Goal: Transaction & Acquisition: Purchase product/service

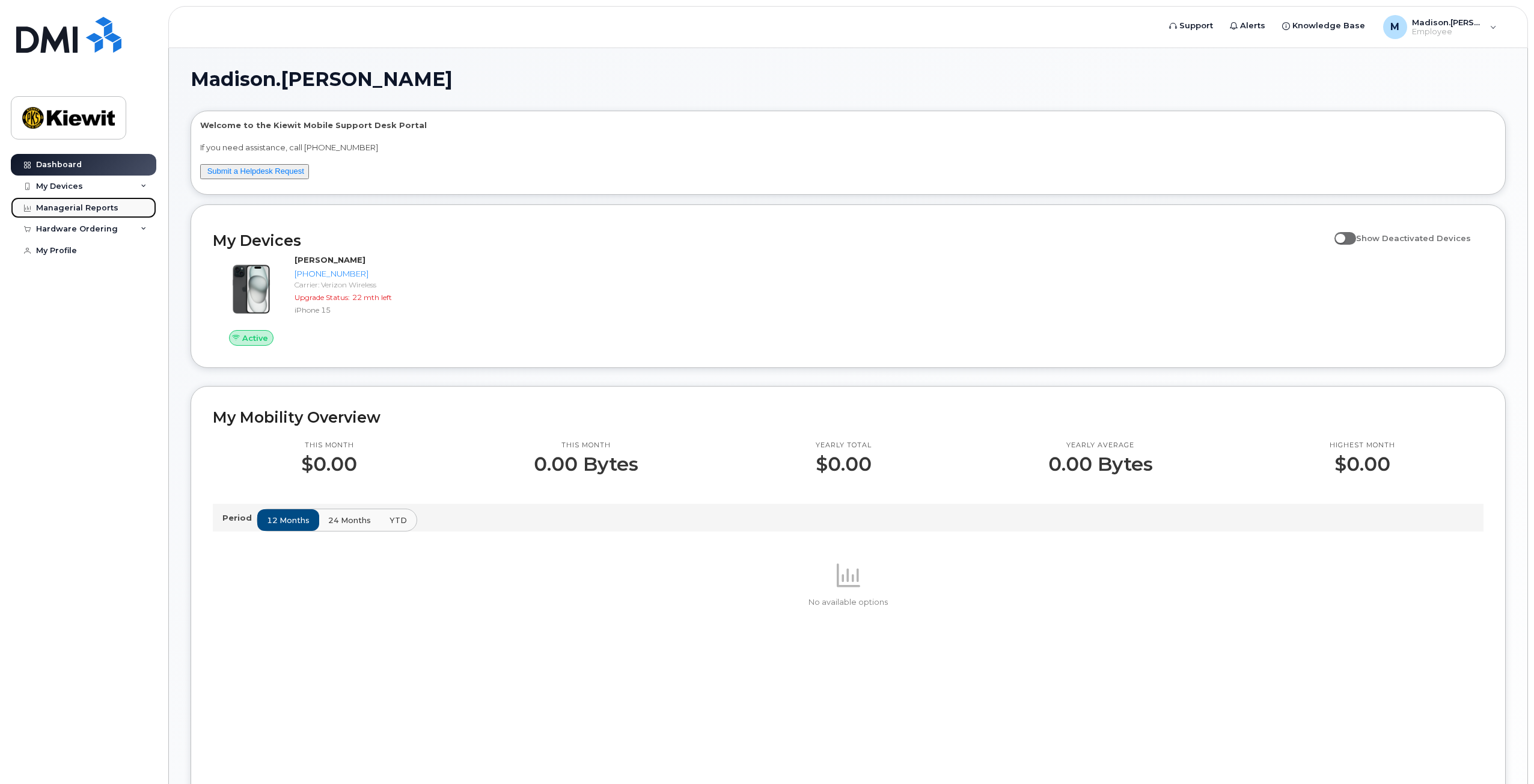
click at [91, 209] on div "Managerial Reports" at bounding box center [77, 208] width 82 height 10
click at [145, 187] on icon at bounding box center [144, 186] width 6 height 6
click at [143, 298] on icon at bounding box center [144, 294] width 6 height 6
click at [53, 321] on div "New Order" at bounding box center [64, 316] width 46 height 11
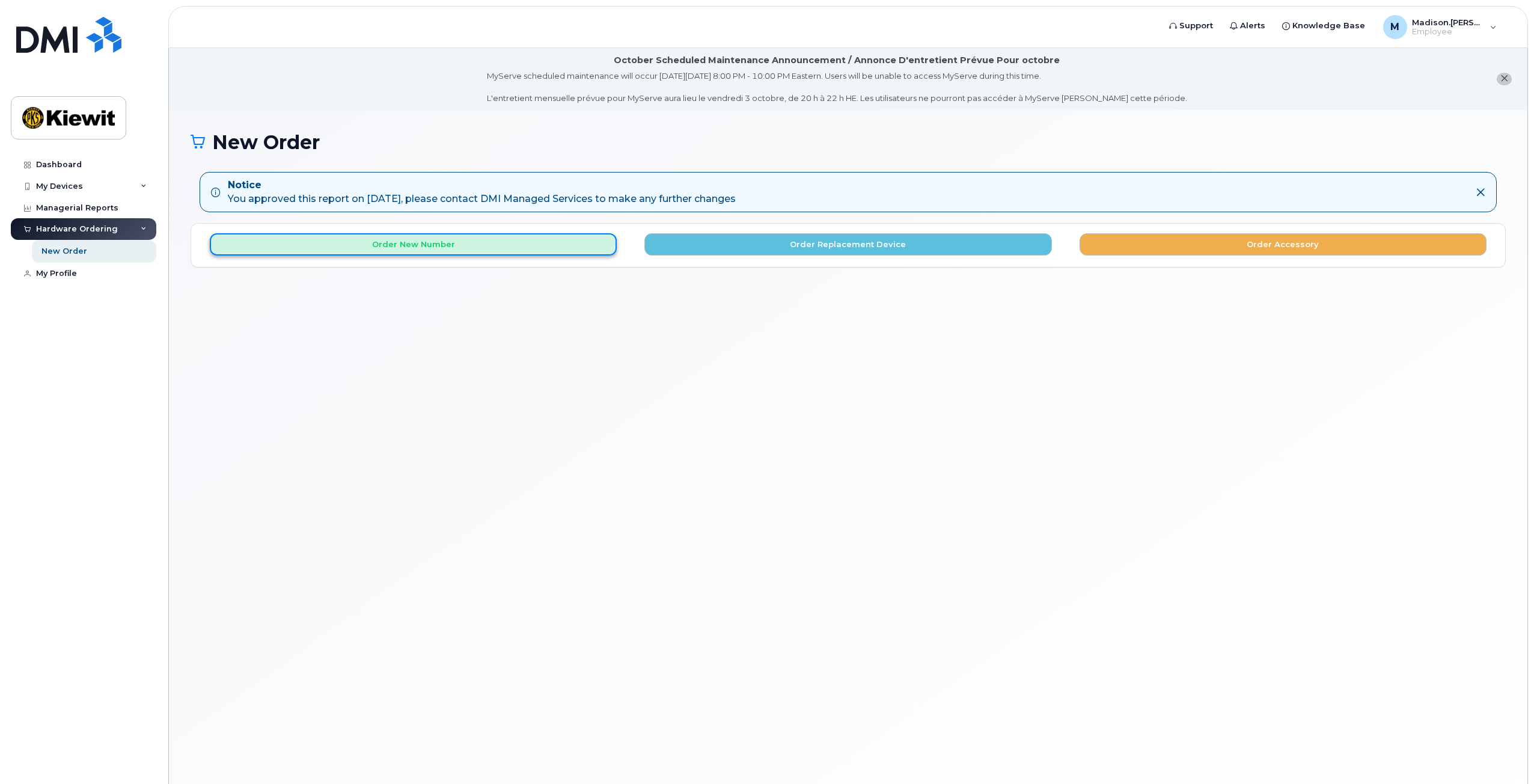
click at [583, 242] on button "Order New Number" at bounding box center [413, 244] width 407 height 22
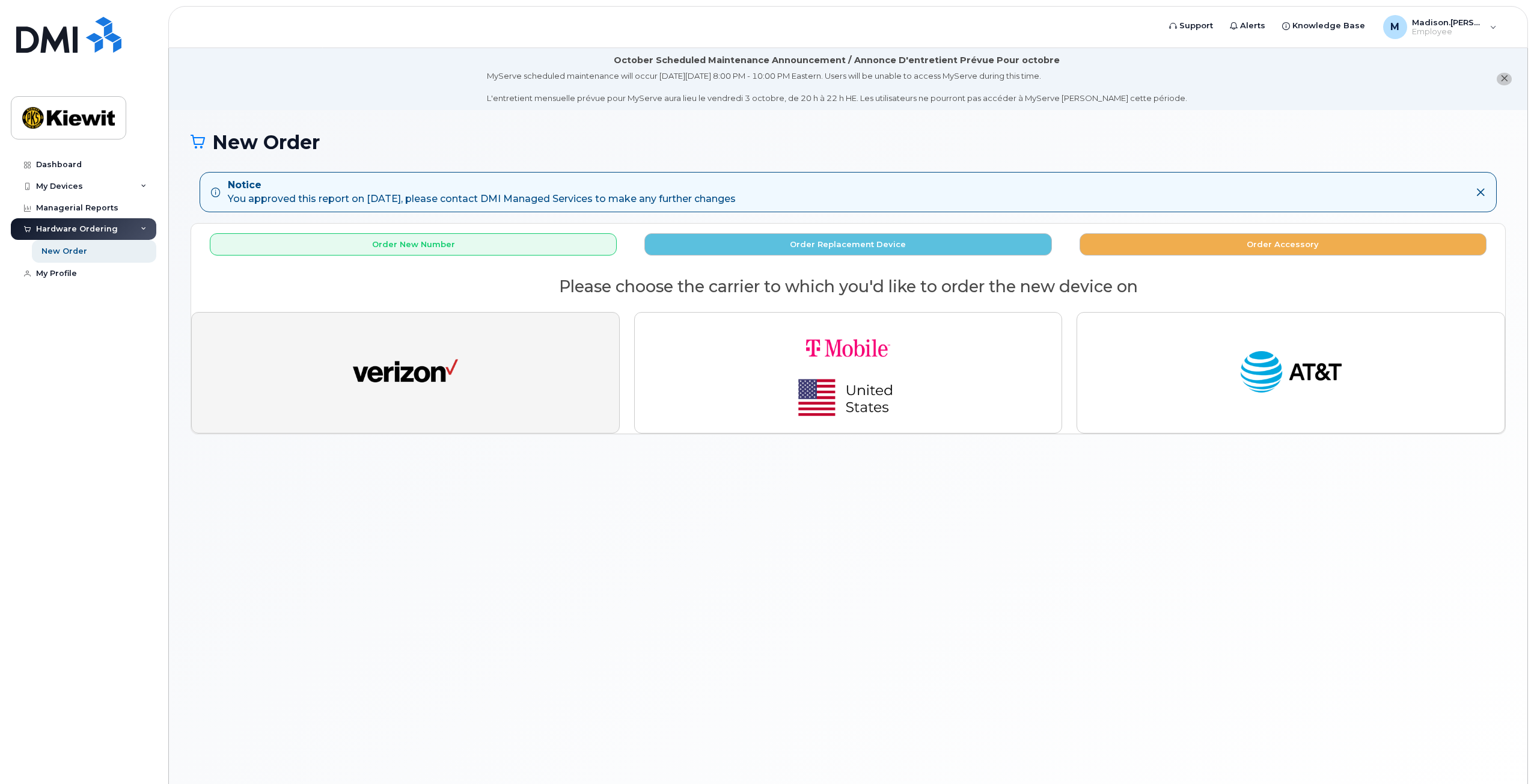
click at [507, 353] on button "button" at bounding box center [405, 372] width 428 height 122
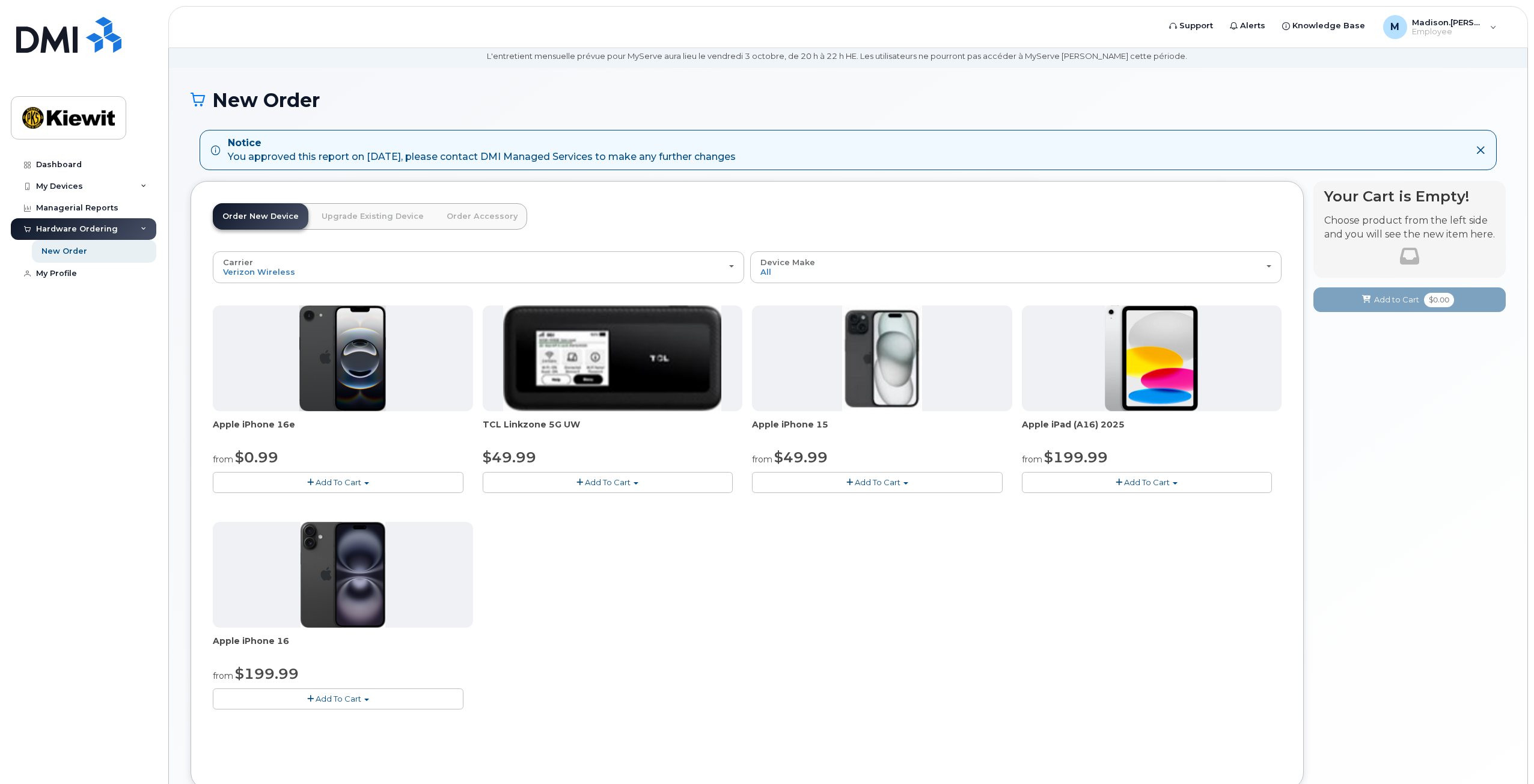
scroll to position [60, 0]
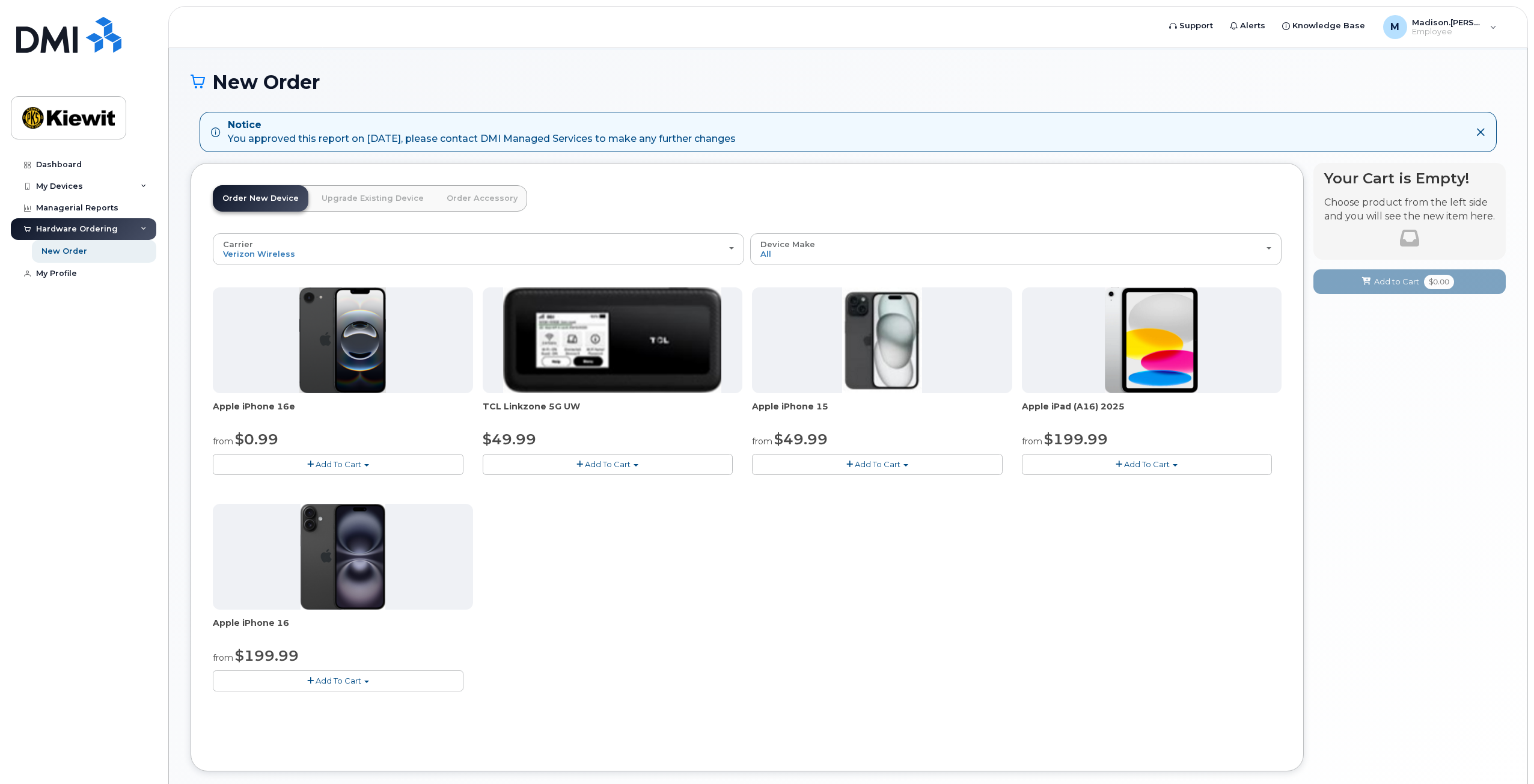
click at [1167, 464] on span "Add To Cart" at bounding box center [1147, 463] width 46 height 10
click at [1133, 489] on link "$199.99 - 2 Year Activation (128GB)" at bounding box center [1107, 486] width 166 height 15
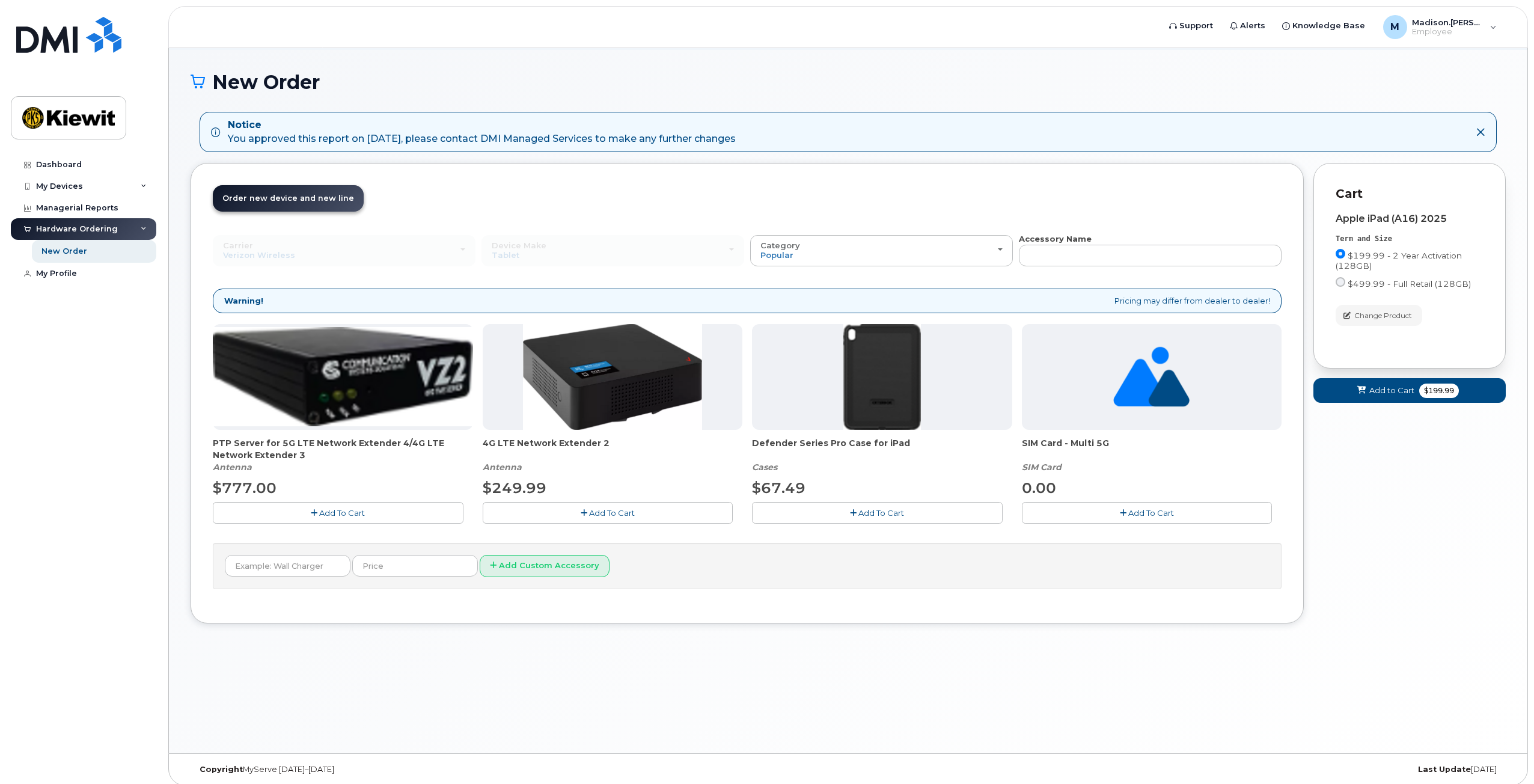
click at [898, 515] on span "Add To Cart" at bounding box center [881, 512] width 46 height 10
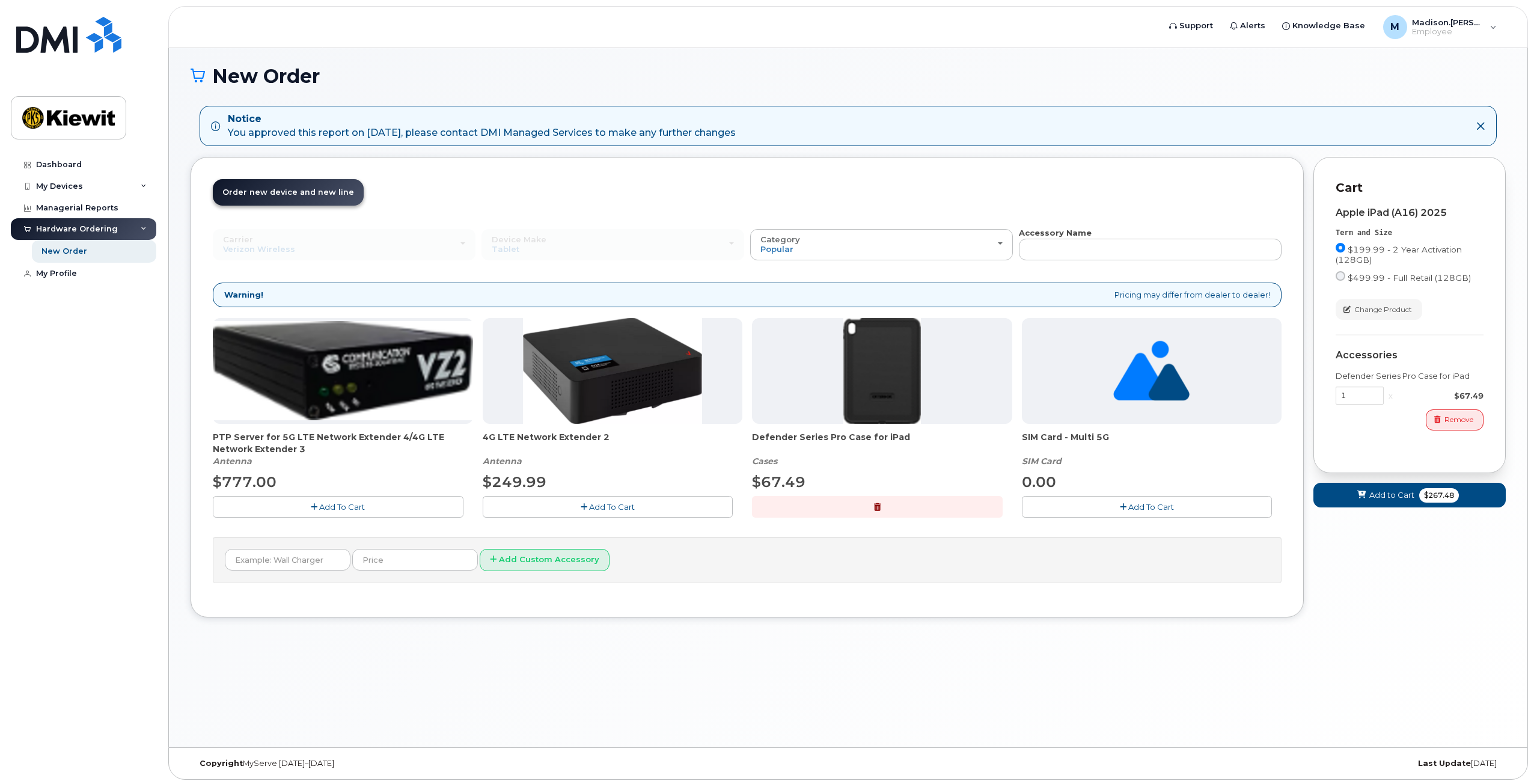
scroll to position [68, 0]
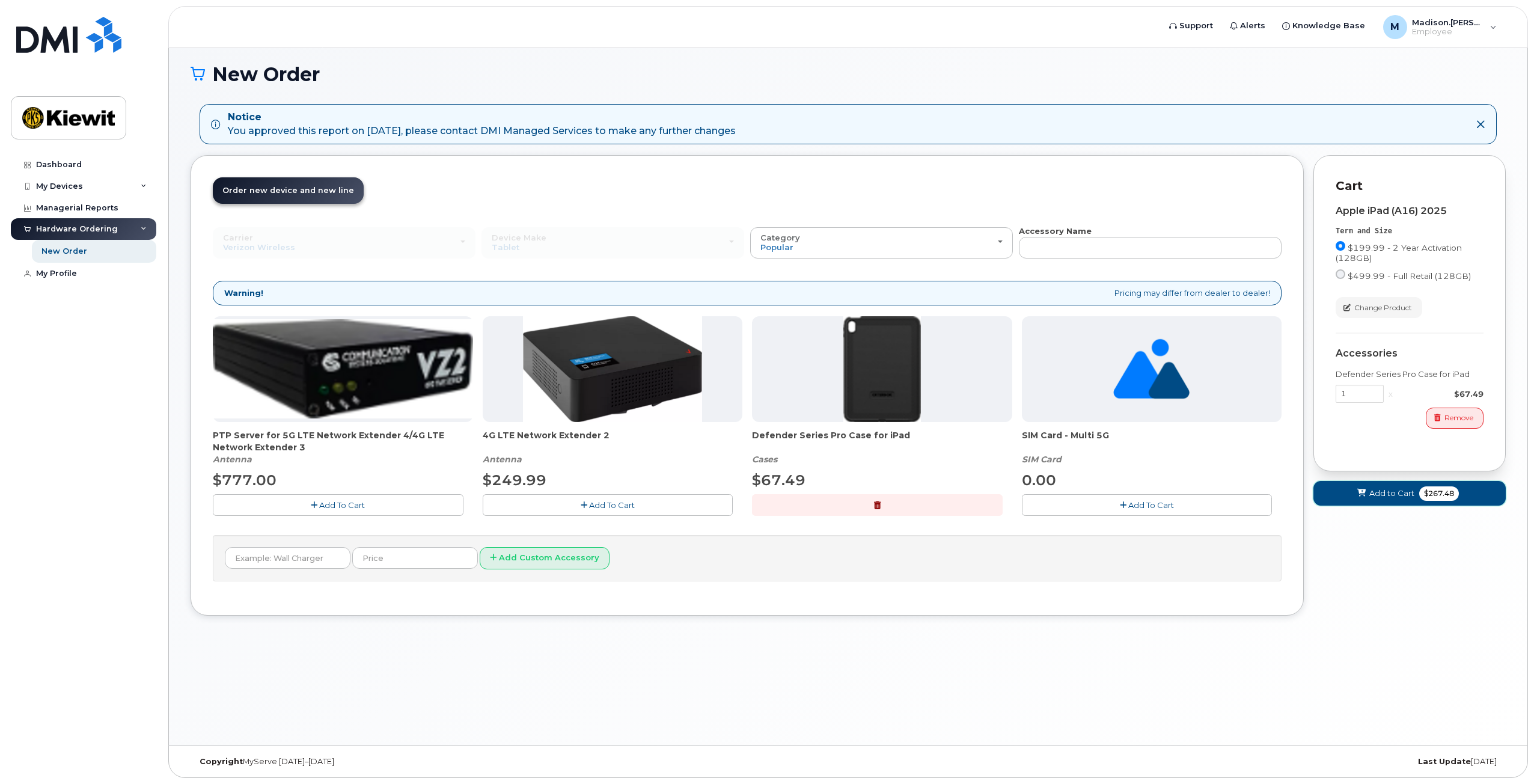
click at [1401, 497] on span "Add to Cart" at bounding box center [1391, 492] width 45 height 11
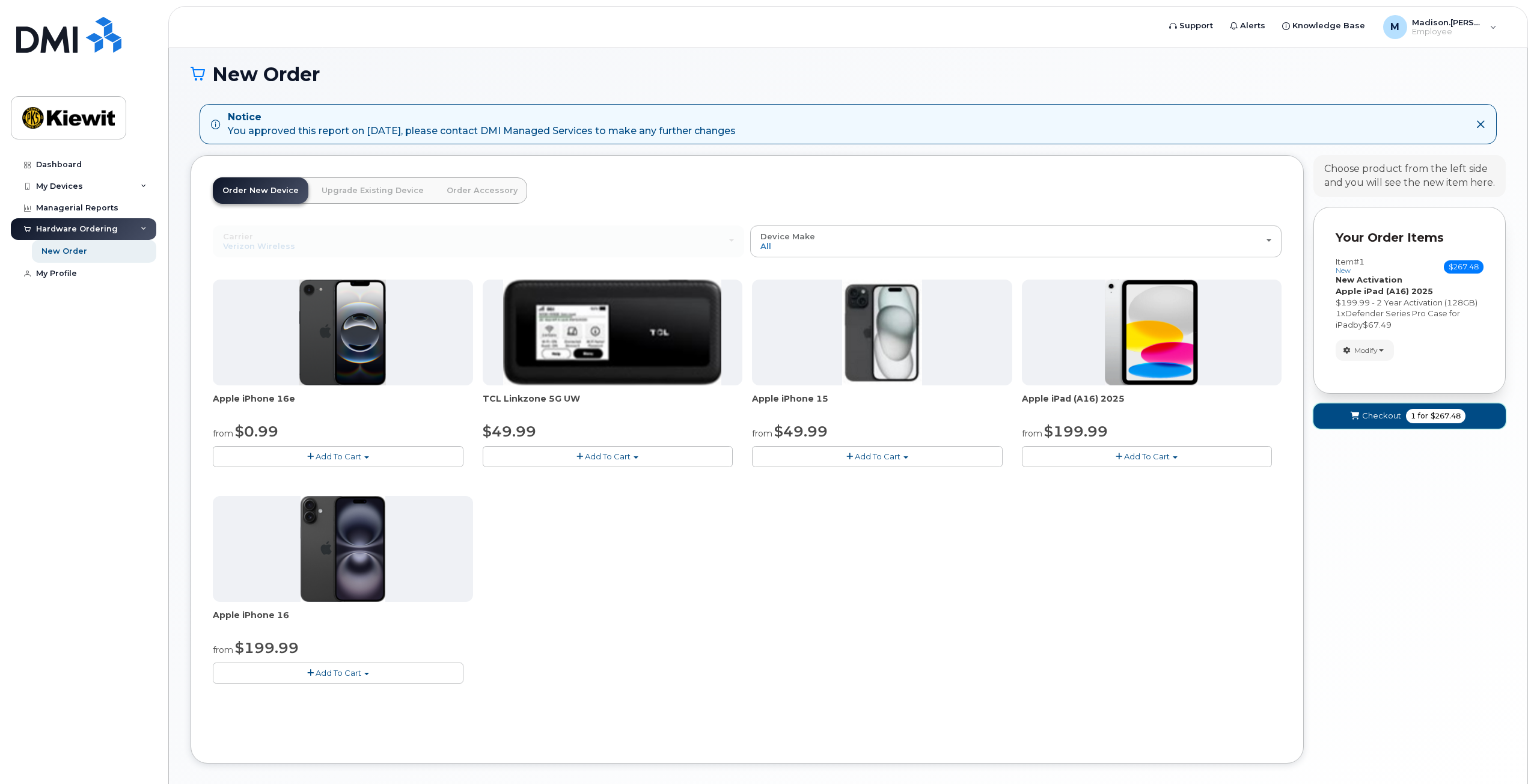
click at [1396, 420] on span "Checkout" at bounding box center [1382, 415] width 39 height 11
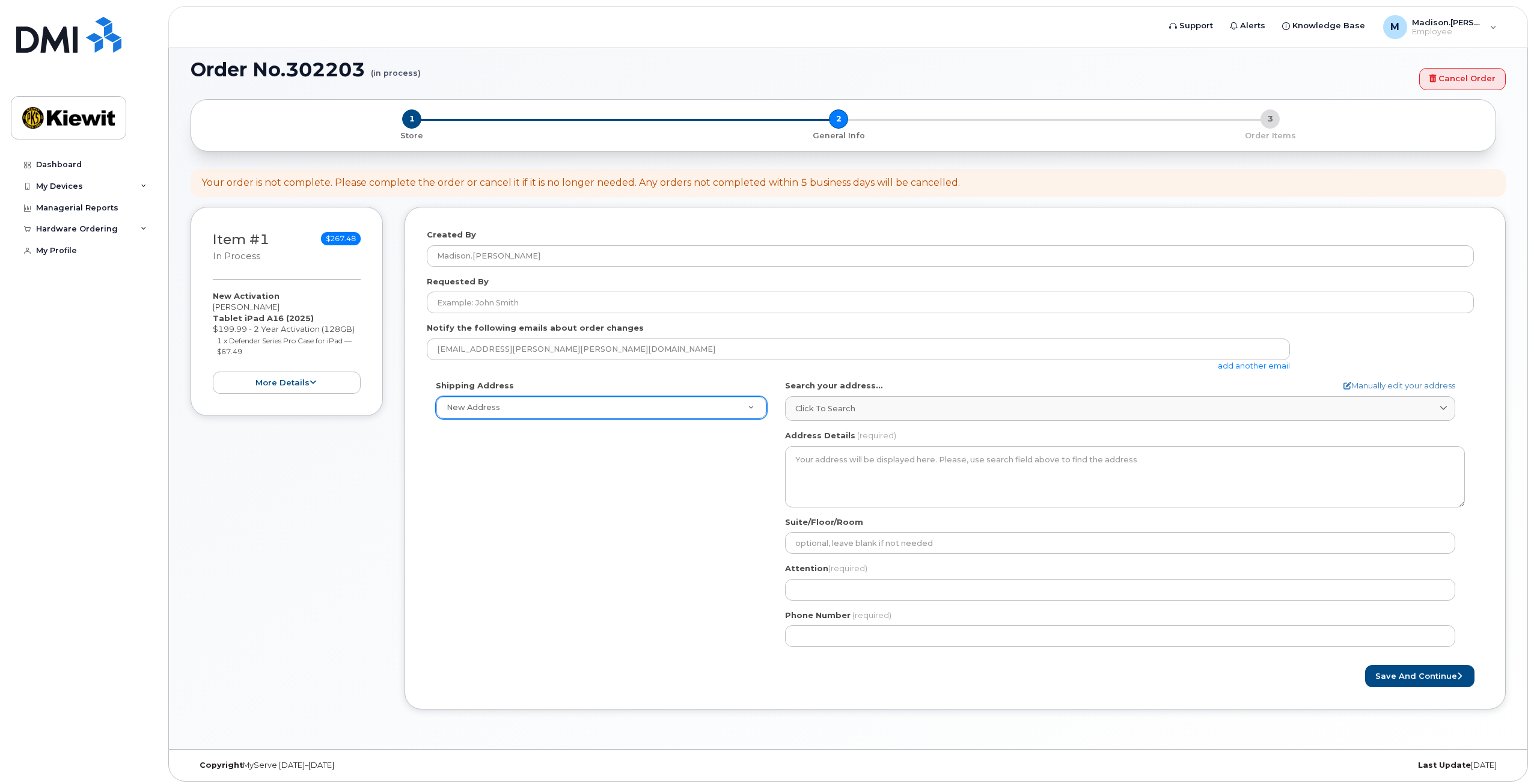
scroll to position [76, 0]
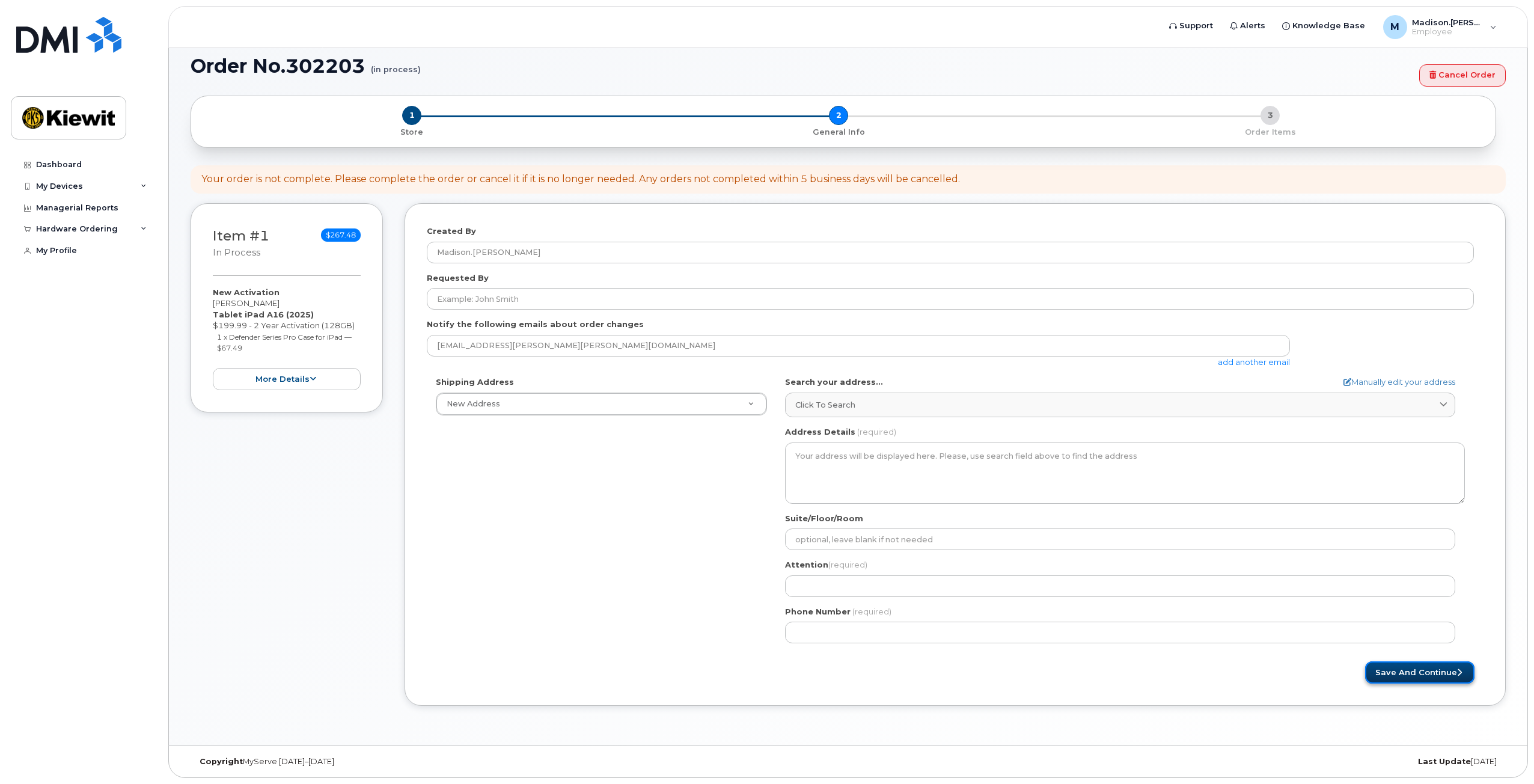
click at [1417, 672] on button "Save and Continue" at bounding box center [1419, 672] width 110 height 22
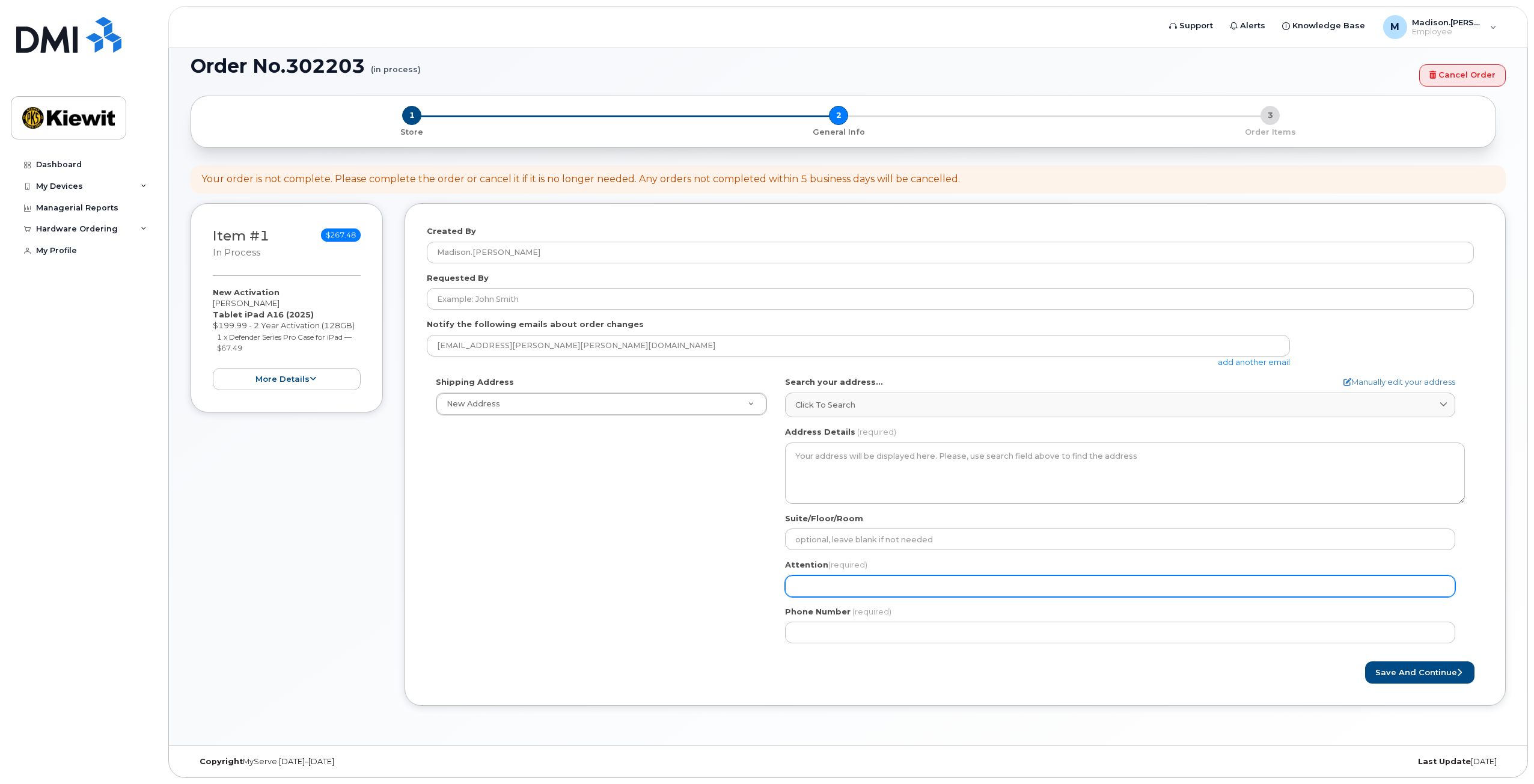
select select
type input "M"
select select
type input "Ma"
select select
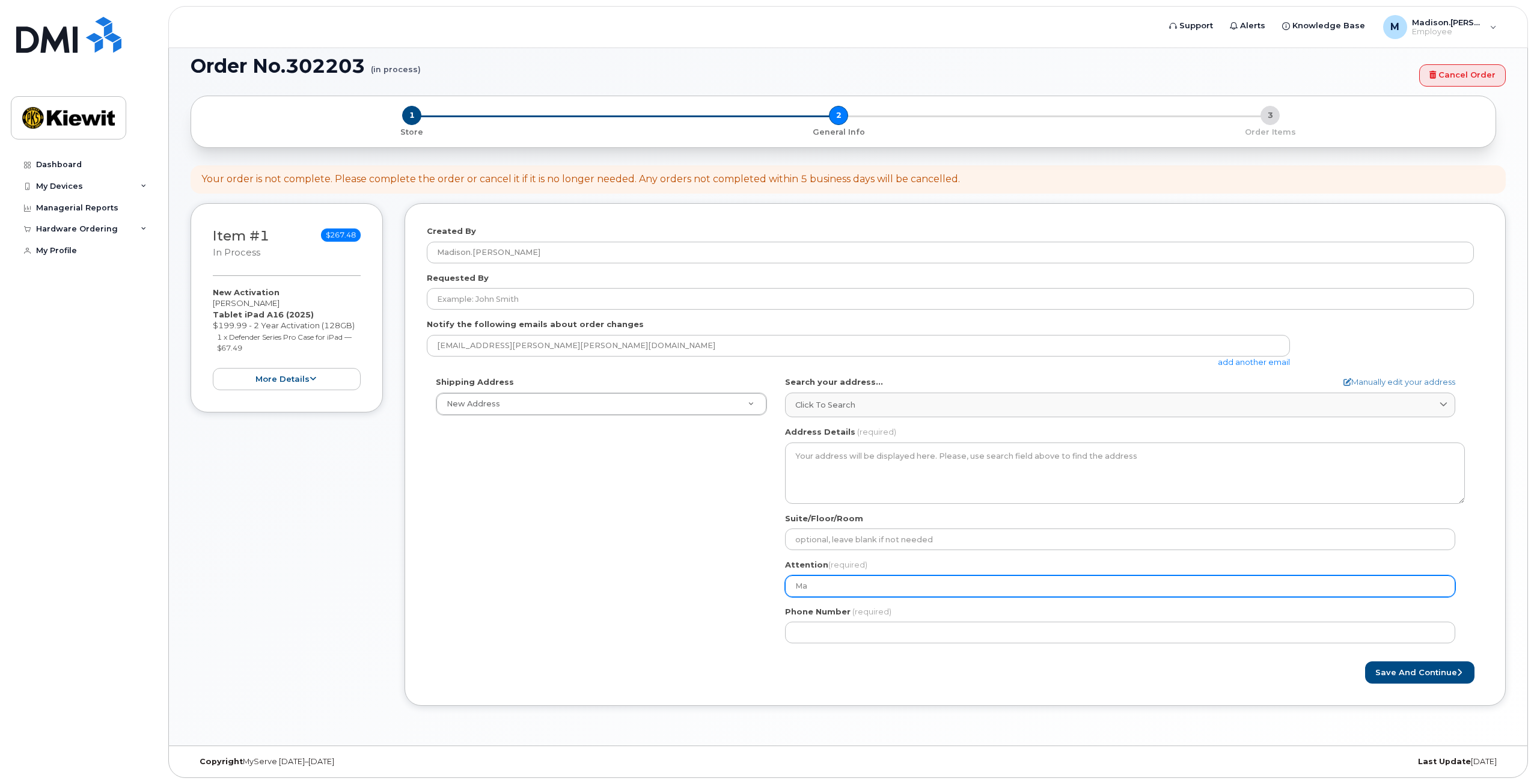
type input "Mad"
select select
type input "Madi"
select select
type input "Madis"
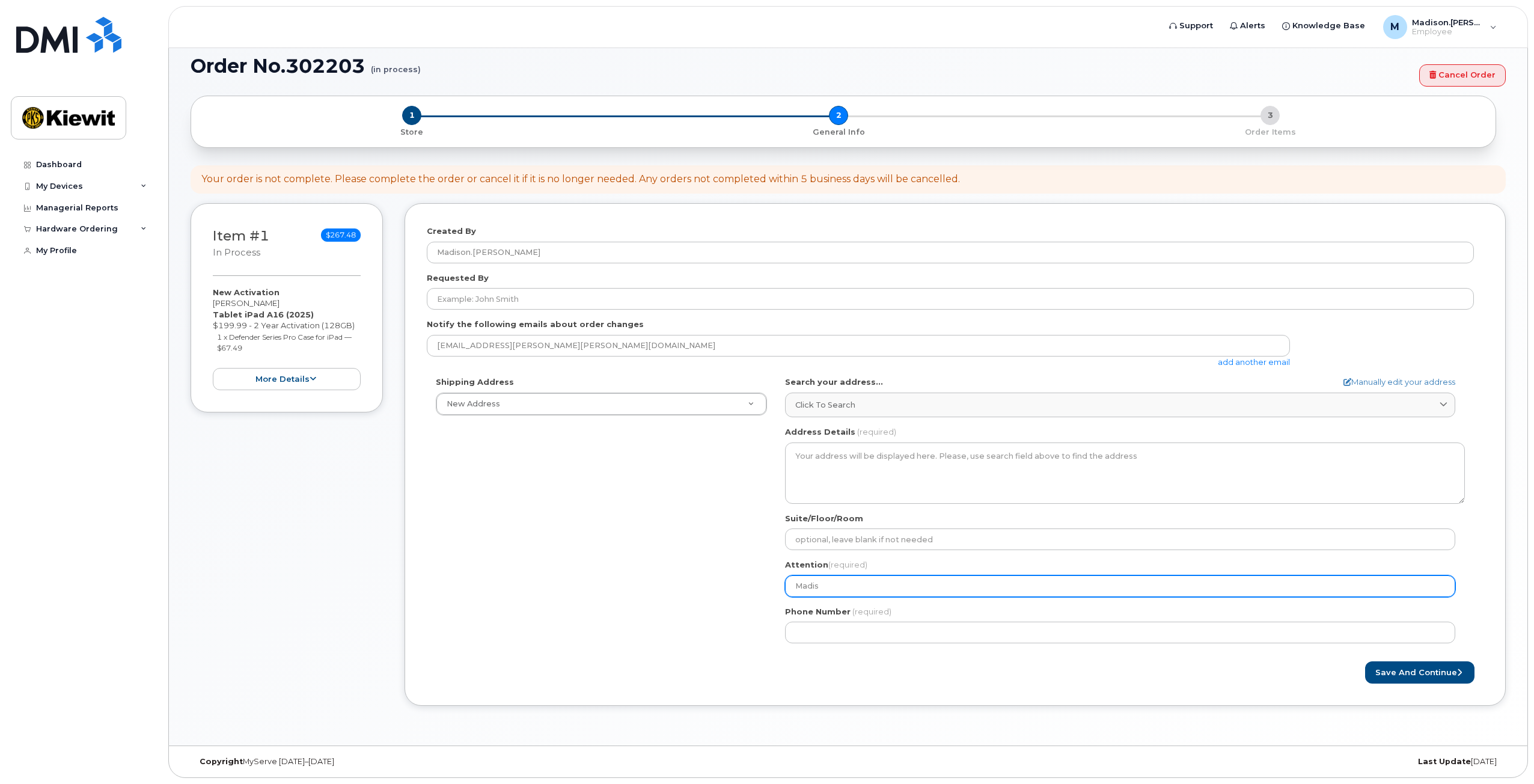
select select
type input "Madiso"
select select
type input "[GEOGRAPHIC_DATA]"
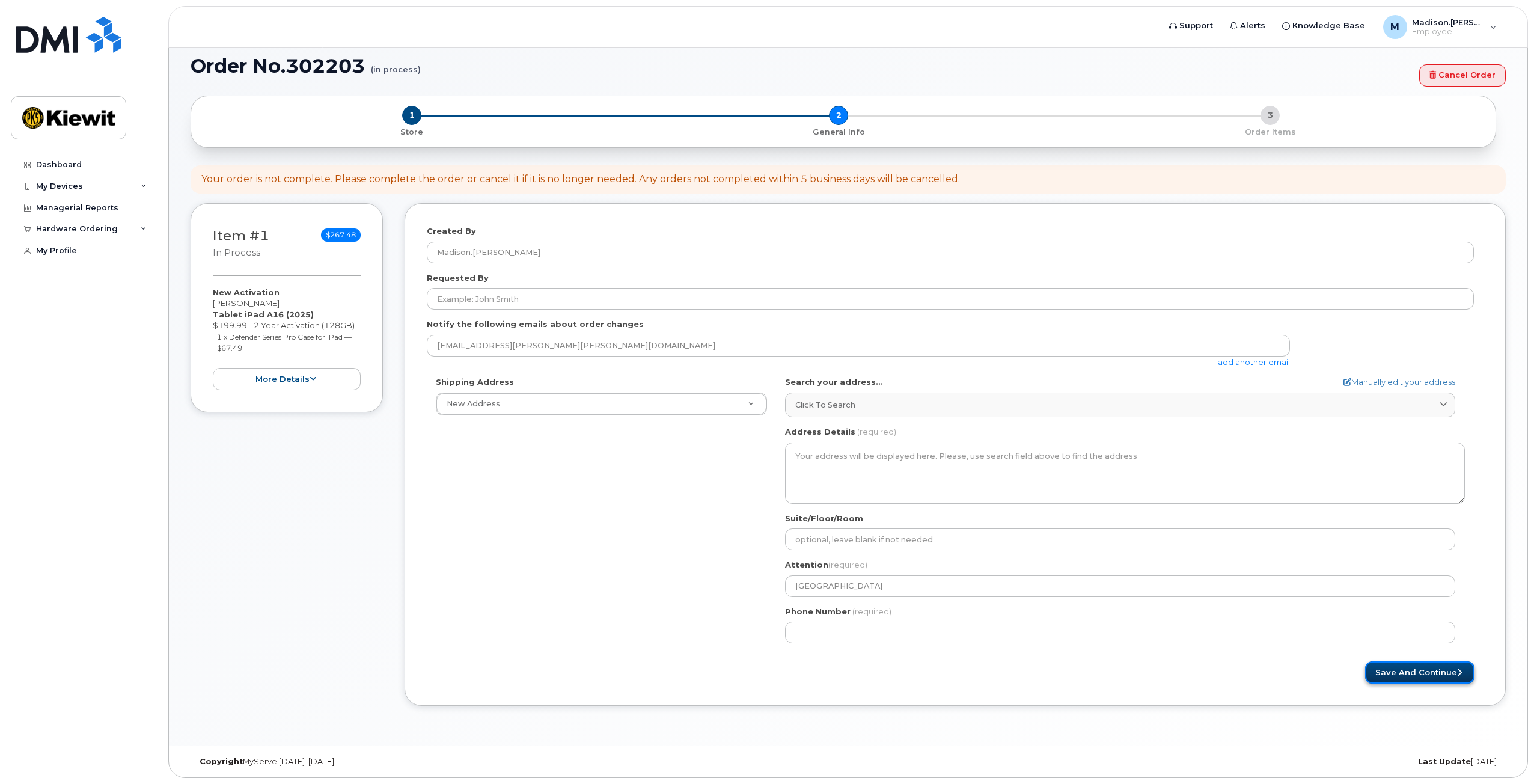
click at [1398, 667] on button "Save and Continue" at bounding box center [1419, 672] width 110 height 22
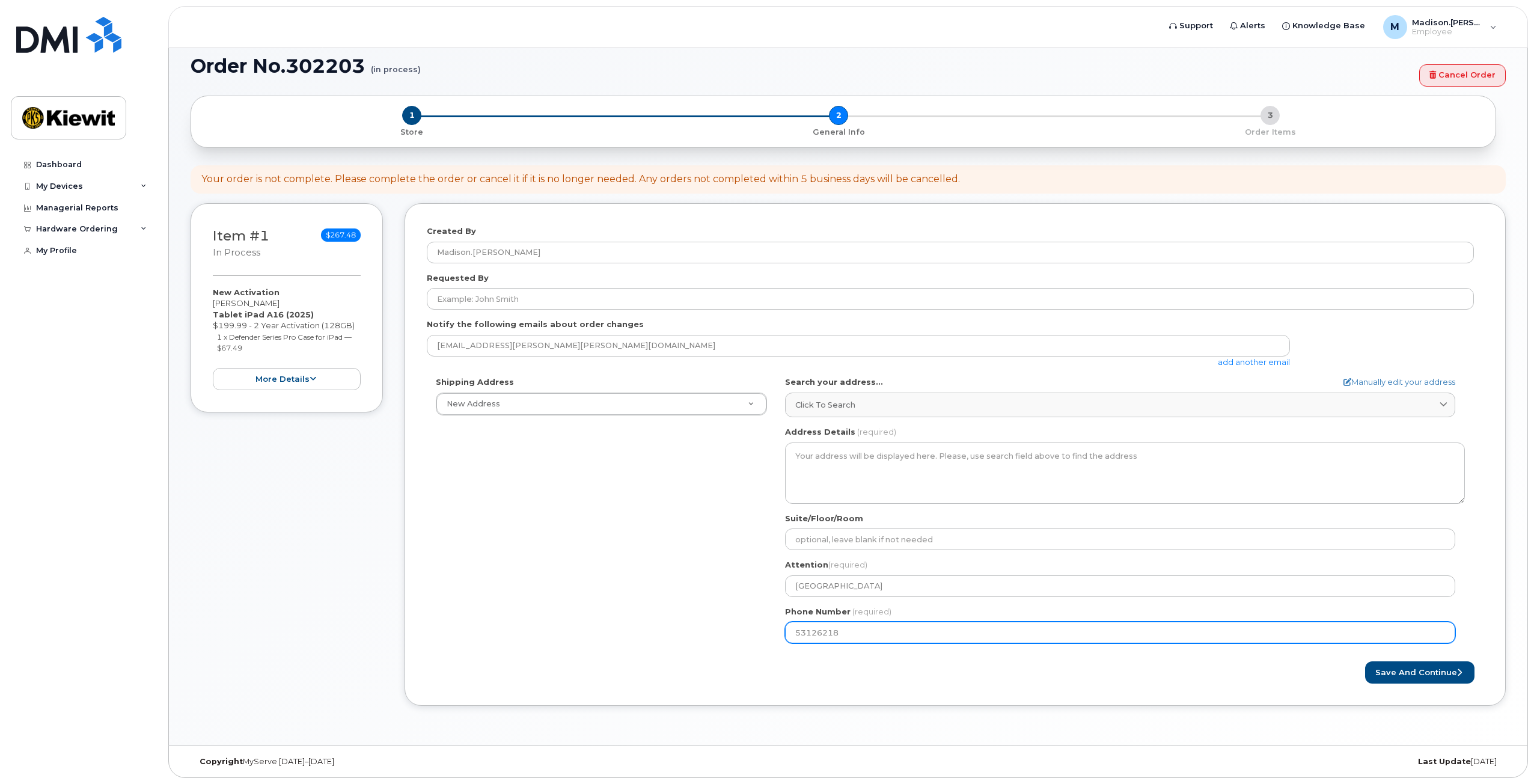
type input "531262187"
select select
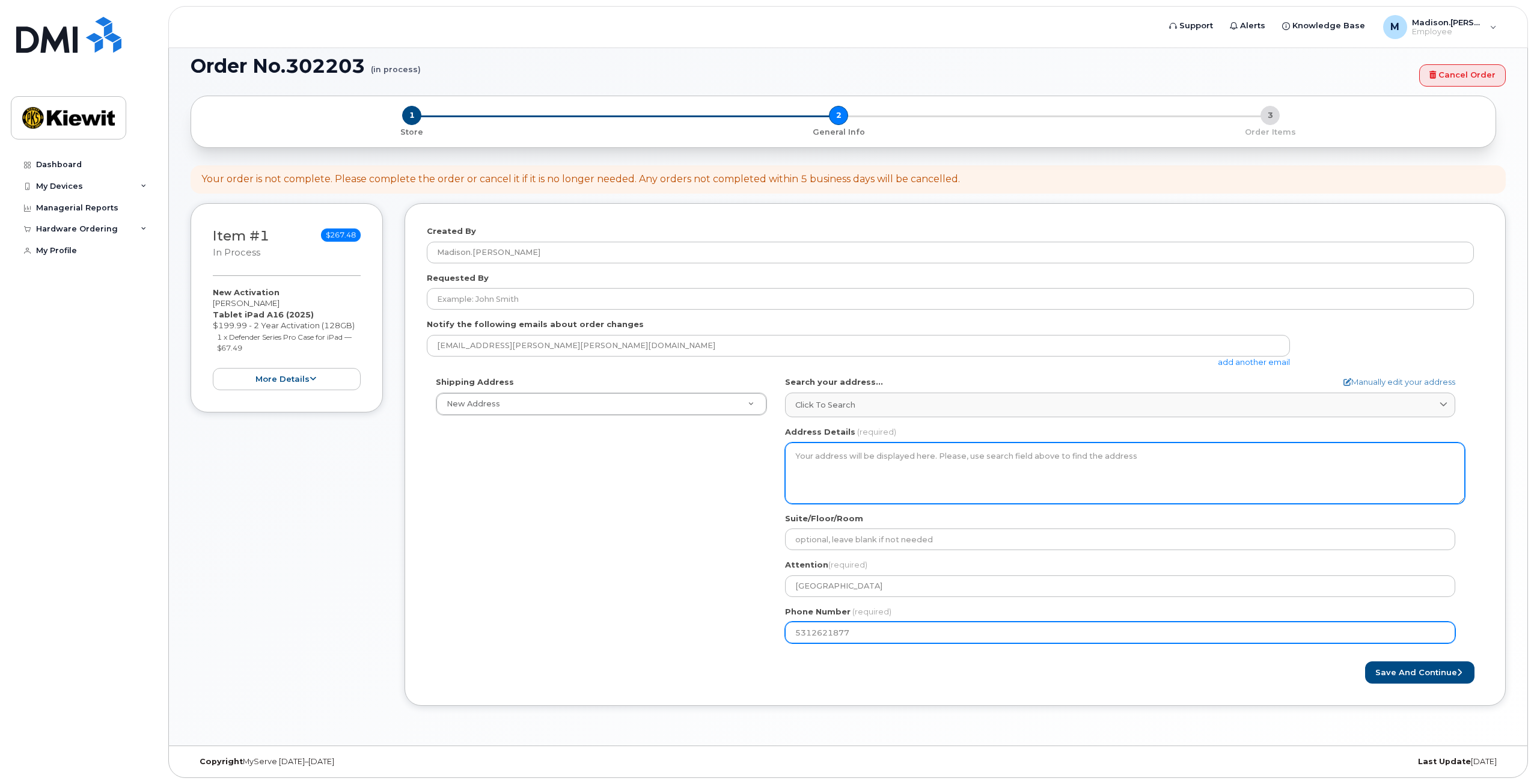
type input "5312621877"
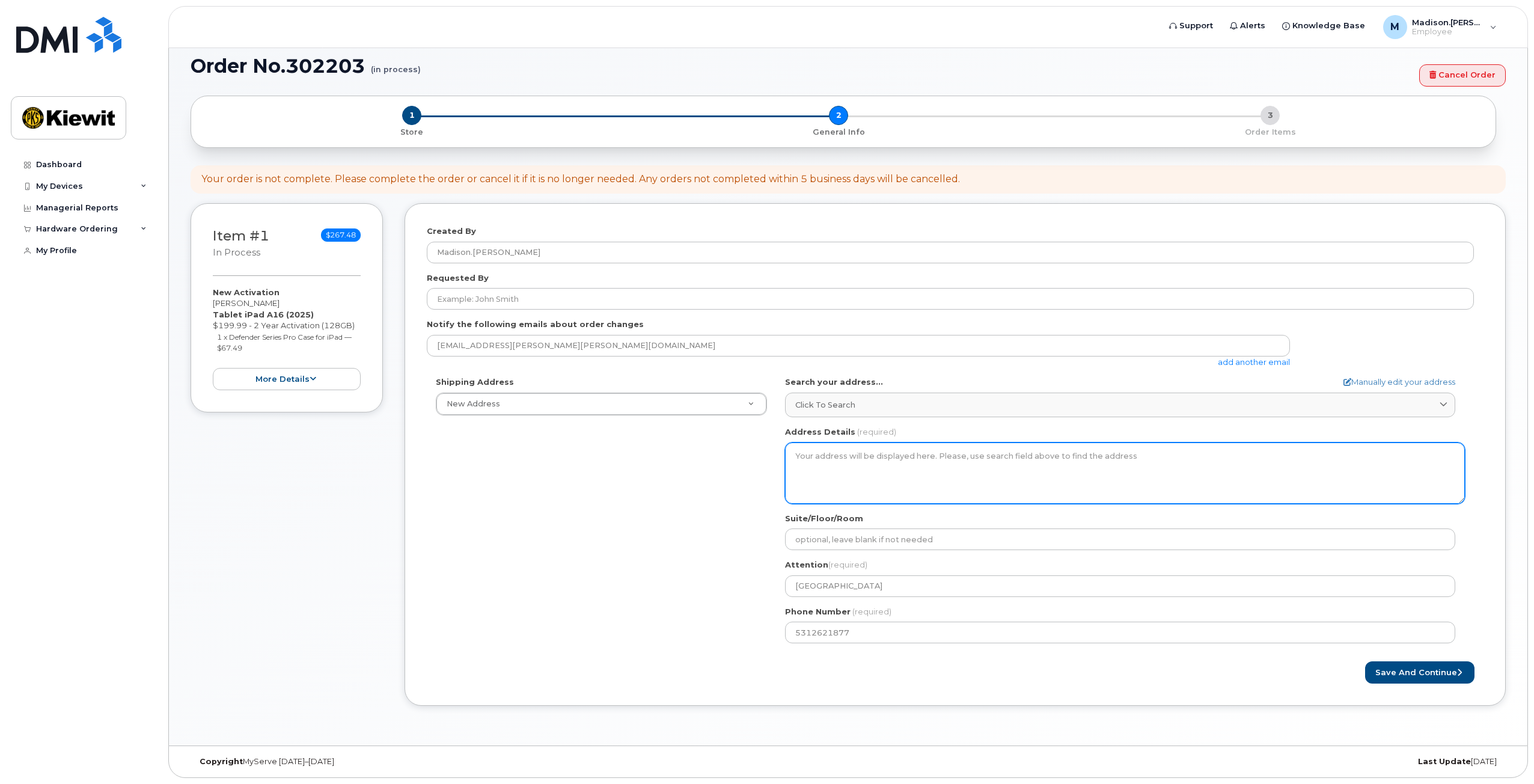
drag, startPoint x: 858, startPoint y: 470, endPoint x: 866, endPoint y: 493, distance: 24.4
click at [858, 469] on textarea "Address Details" at bounding box center [1125, 473] width 680 height 61
click at [845, 451] on textarea "Address Details" at bounding box center [1125, 473] width 680 height 61
click at [848, 460] on textarea "Address Details" at bounding box center [1125, 473] width 680 height 61
click at [824, 459] on textarea "Address Details" at bounding box center [1125, 473] width 680 height 61
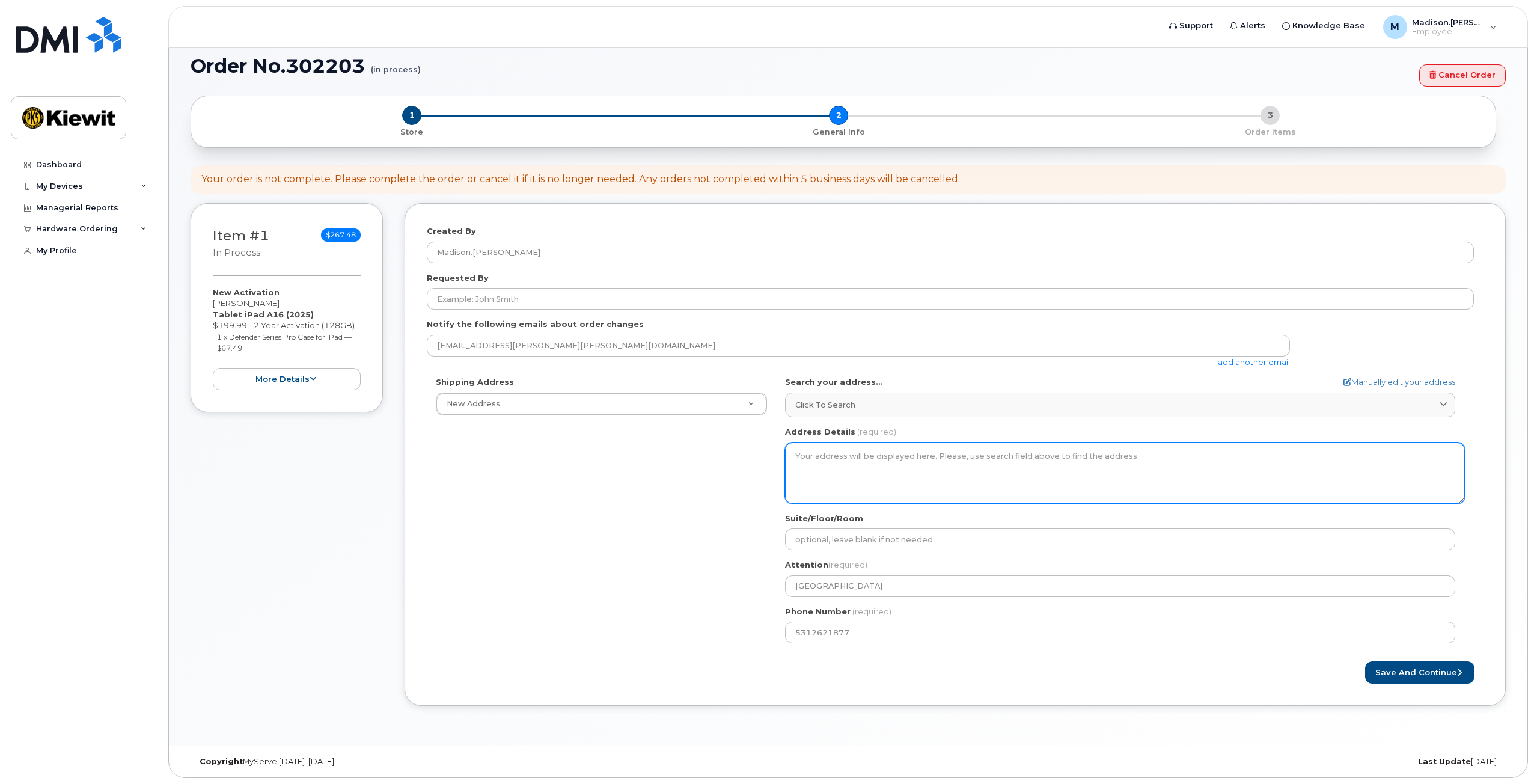
click at [850, 465] on textarea "Address Details" at bounding box center [1125, 473] width 680 height 61
click at [819, 470] on textarea "Address Details" at bounding box center [1125, 473] width 680 height 61
drag, startPoint x: 875, startPoint y: 458, endPoint x: 880, endPoint y: 469, distance: 12.1
click at [875, 459] on textarea "Address Details" at bounding box center [1125, 473] width 680 height 61
click at [881, 471] on textarea "Address Details" at bounding box center [1125, 473] width 680 height 61
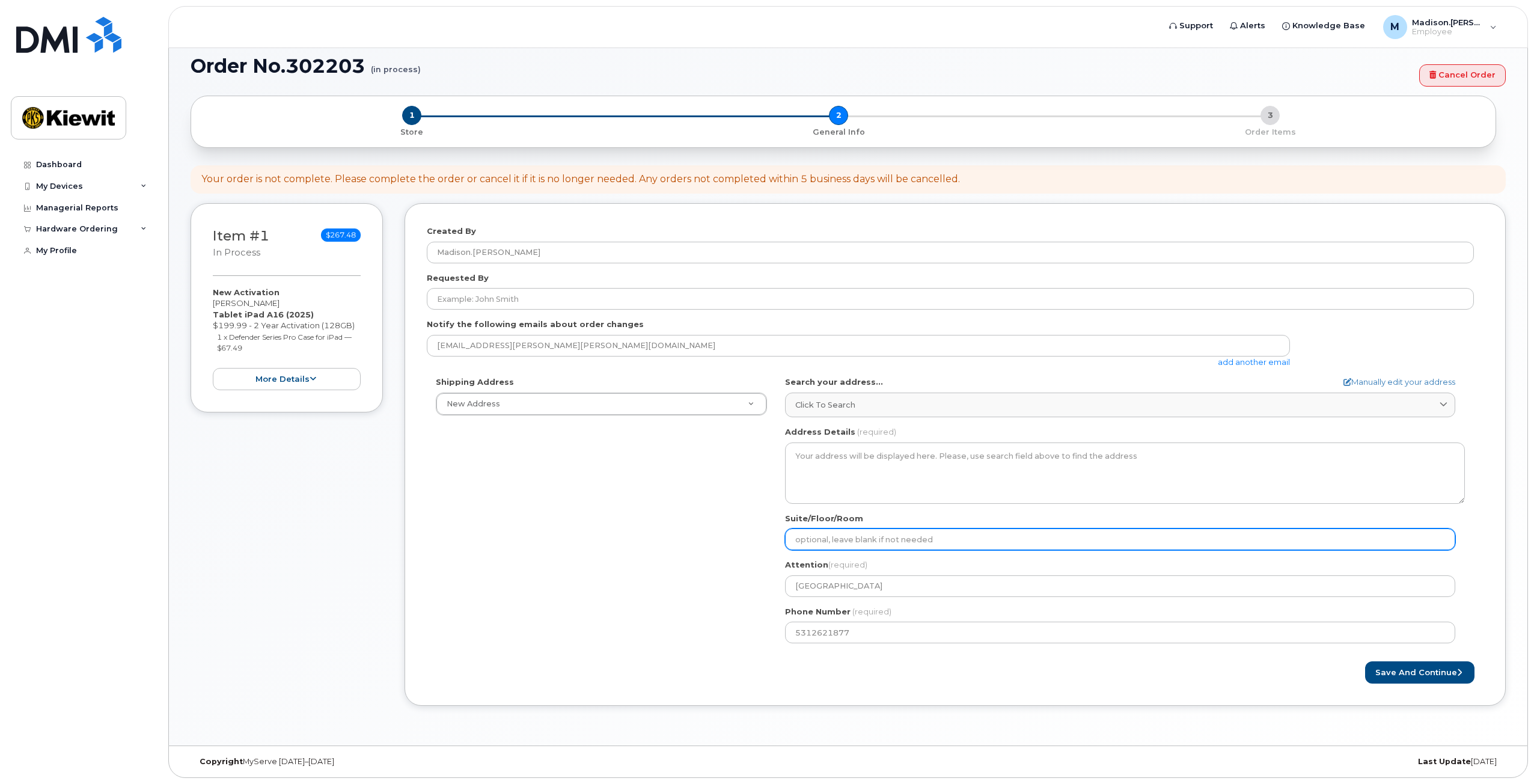
click at [878, 537] on input "Suite/Floor/Room" at bounding box center [1120, 539] width 670 height 22
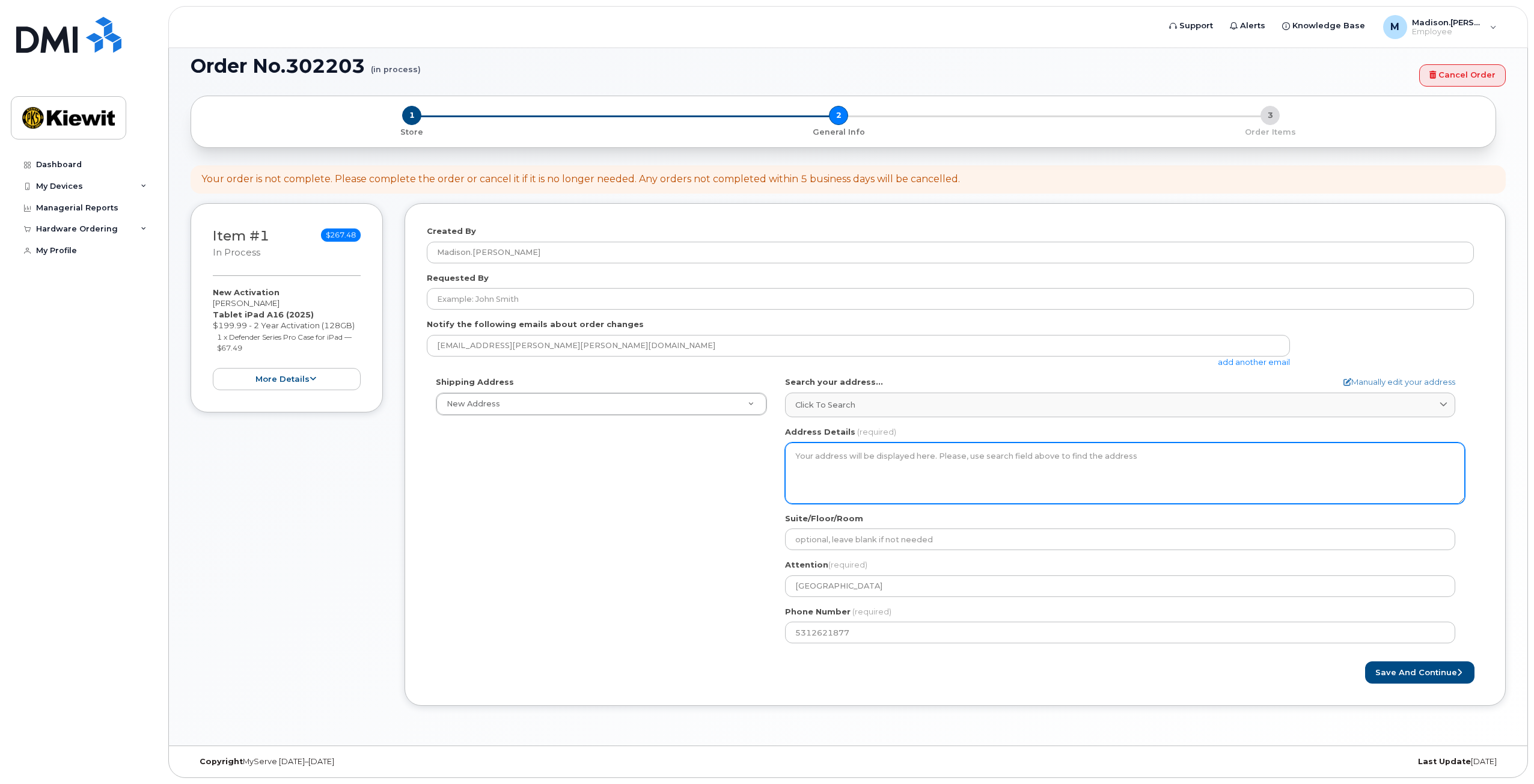
click at [865, 461] on textarea "Address Details" at bounding box center [1125, 473] width 680 height 61
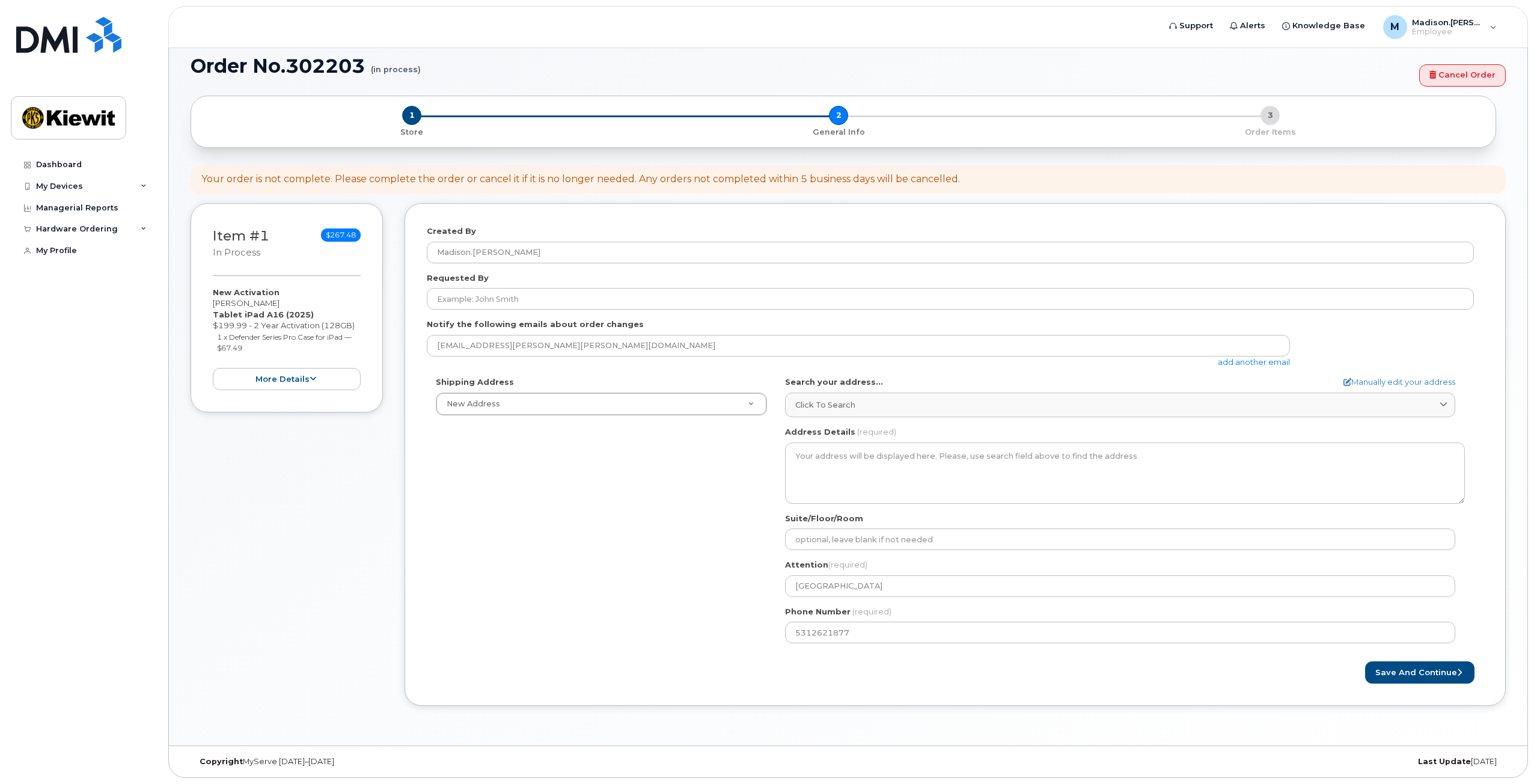
click at [802, 441] on div "Address Details (required)" at bounding box center [1125, 464] width 680 height 78
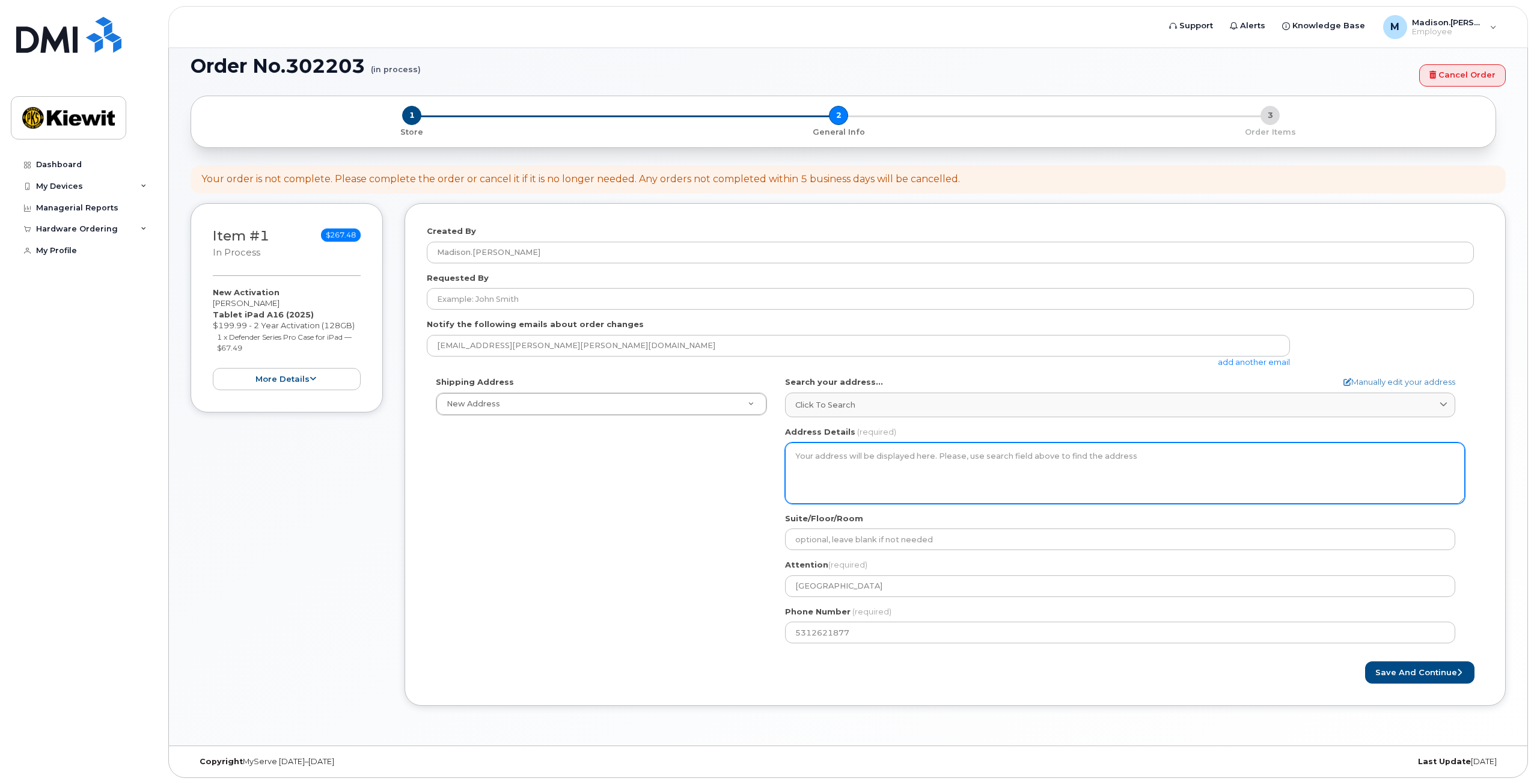
click at [1089, 457] on textarea "Address Details" at bounding box center [1125, 473] width 680 height 61
click at [1165, 459] on textarea "Address Details" at bounding box center [1125, 473] width 680 height 61
click at [1012, 474] on textarea "Address Details" at bounding box center [1125, 473] width 680 height 61
drag, startPoint x: 1000, startPoint y: 472, endPoint x: 994, endPoint y: 472, distance: 6.0
click at [997, 472] on textarea "Address Details" at bounding box center [1125, 473] width 680 height 61
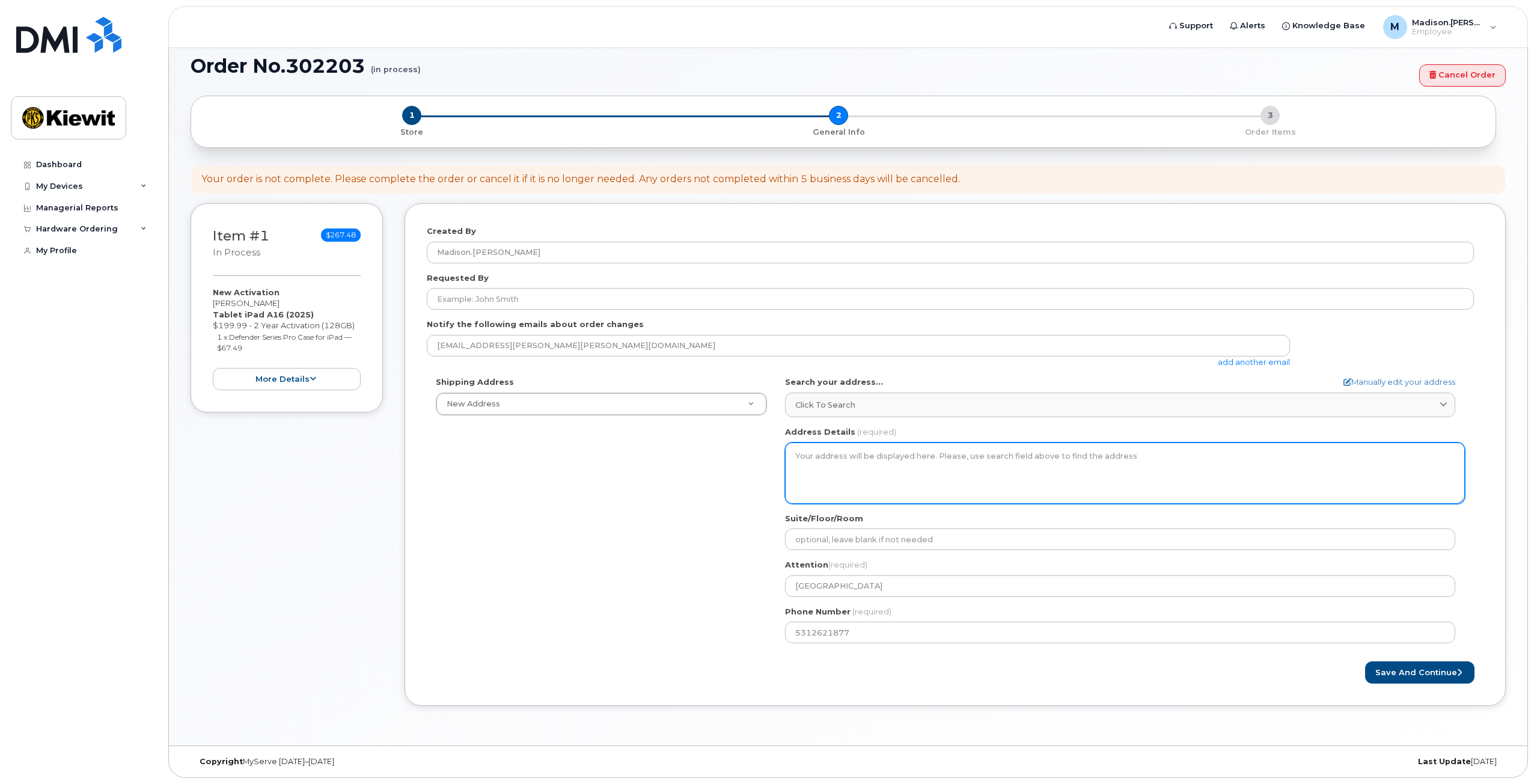
drag, startPoint x: 993, startPoint y: 472, endPoint x: 930, endPoint y: 440, distance: 70.7
click at [986, 471] on textarea "Address Details" at bounding box center [1125, 473] width 680 height 61
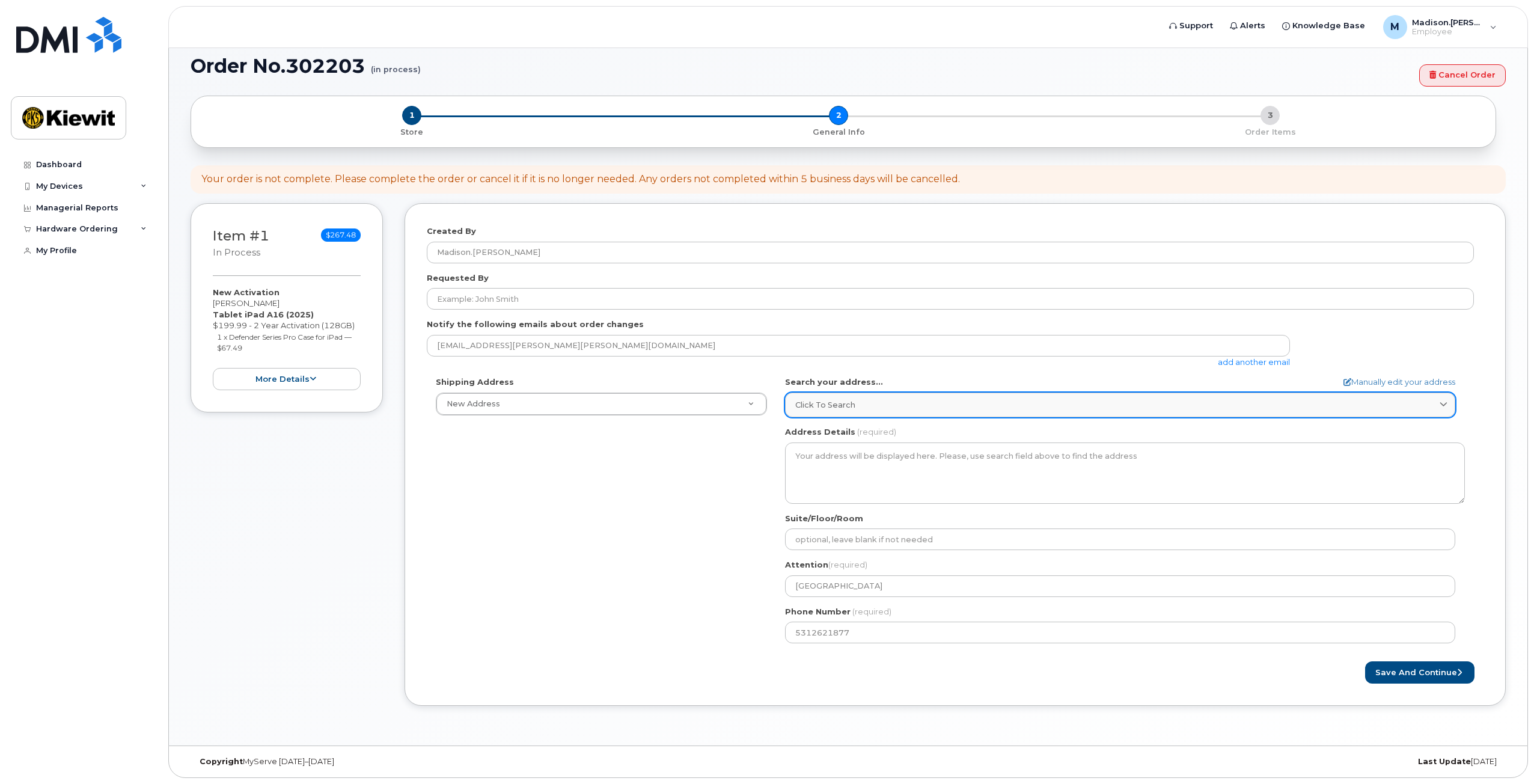
click at [902, 406] on div "Click to search" at bounding box center [1120, 405] width 650 height 11
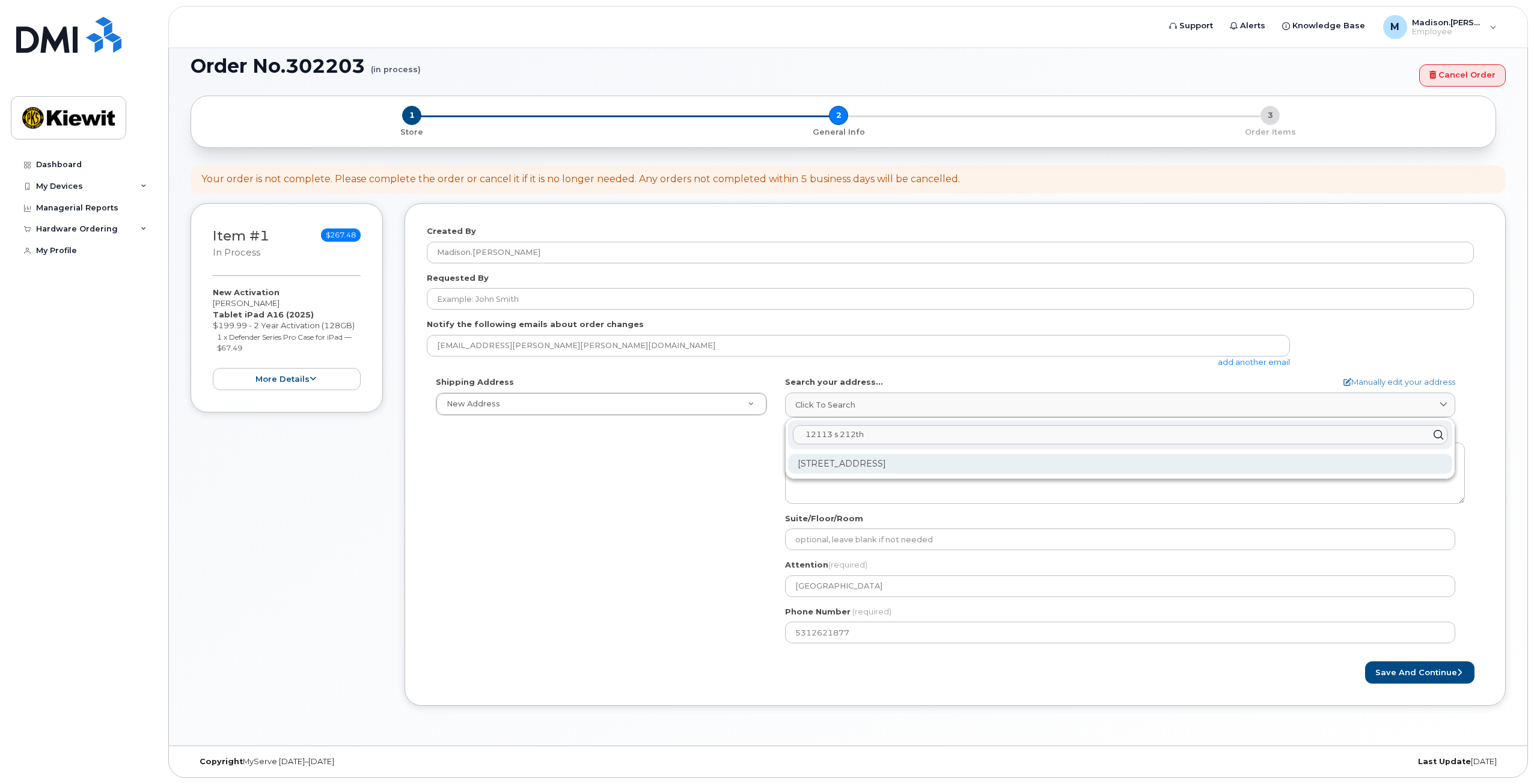
type input "12113 s 212th"
click at [945, 465] on div "12113 S 212Th St Gretna NE 68028-3871" at bounding box center [1120, 463] width 664 height 20
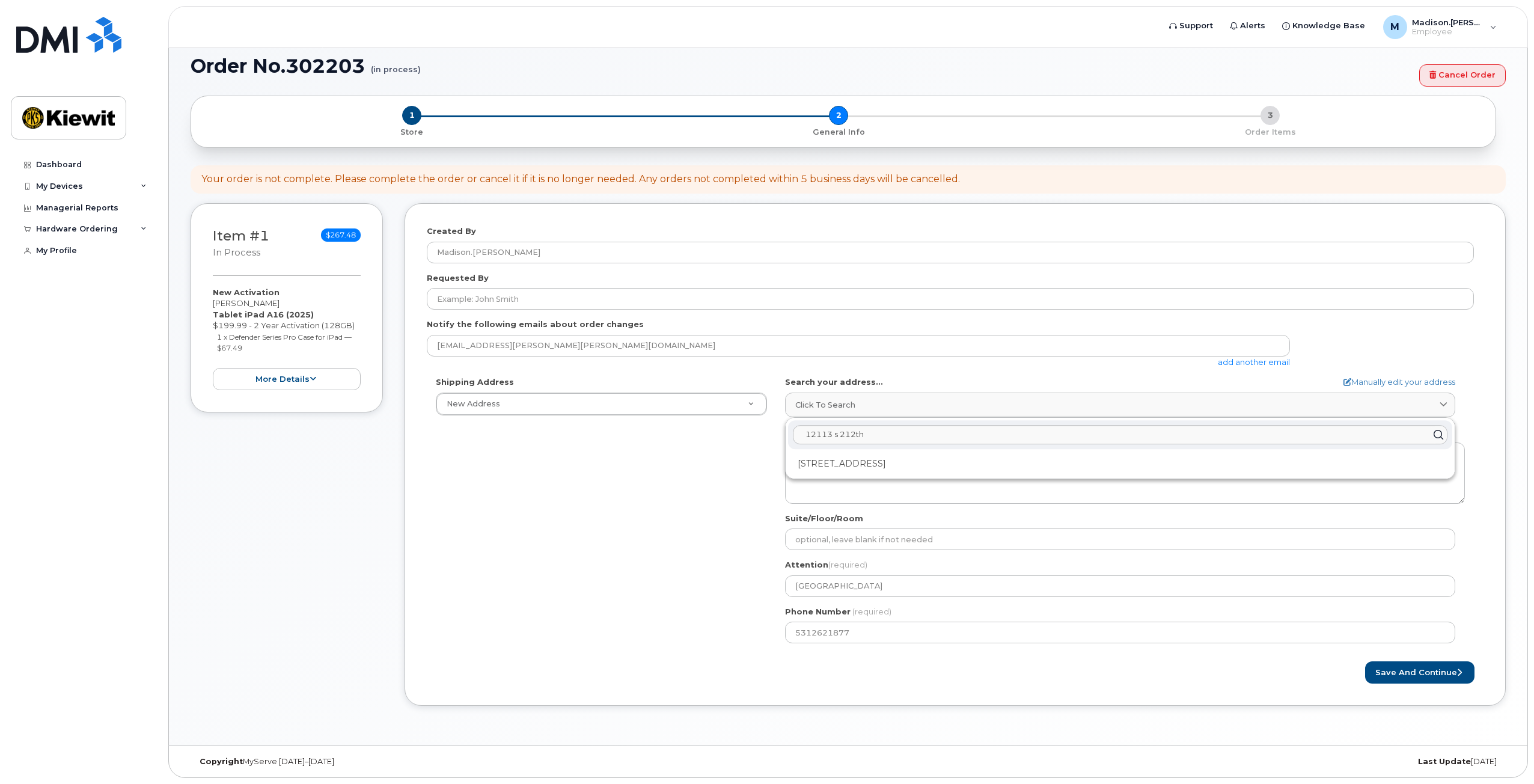
select select
type textarea "12113 S 212th St GRETNA NE 68028-3871 UNITED STATES"
click at [1431, 671] on button "Save and Continue" at bounding box center [1419, 672] width 110 height 22
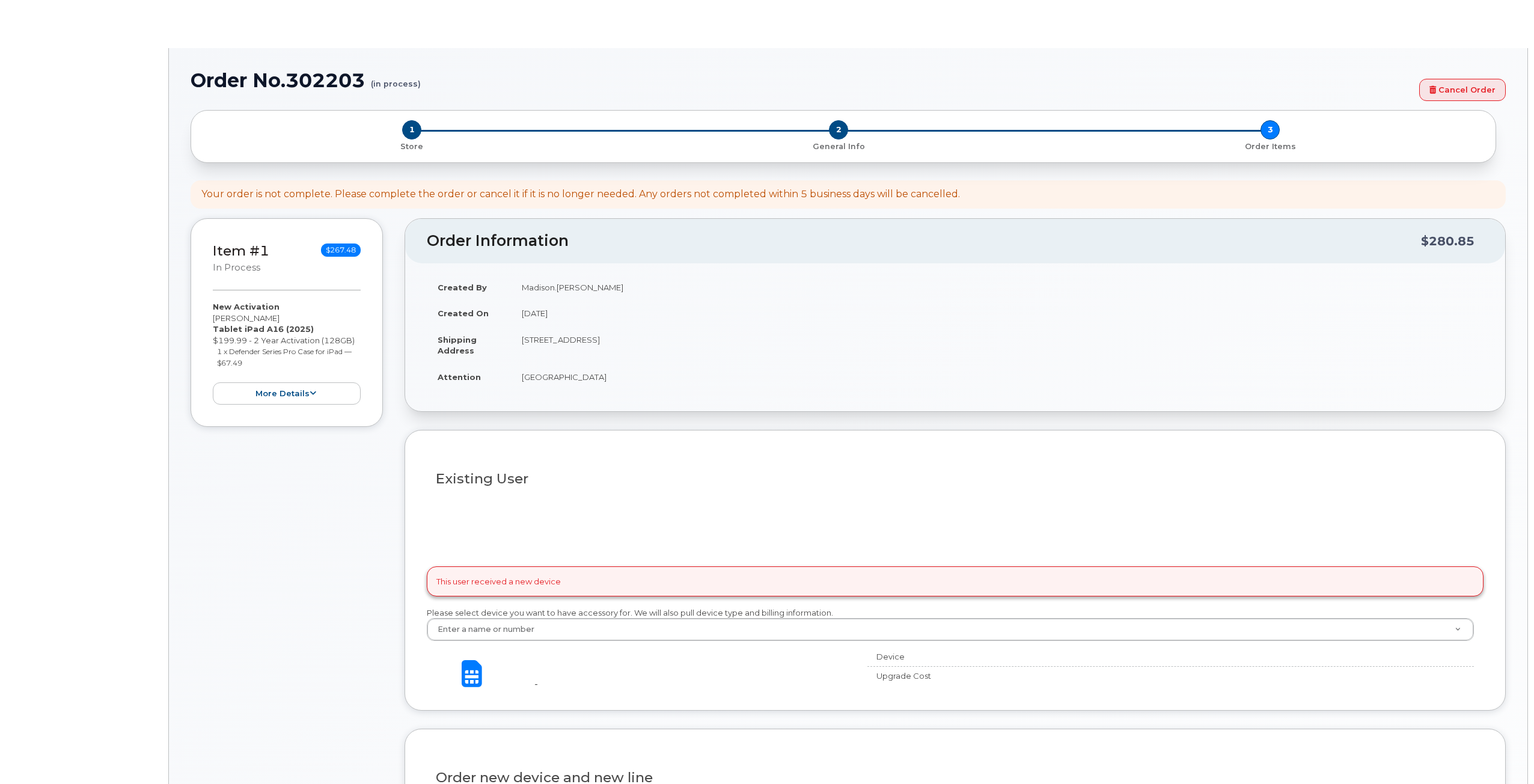
select select
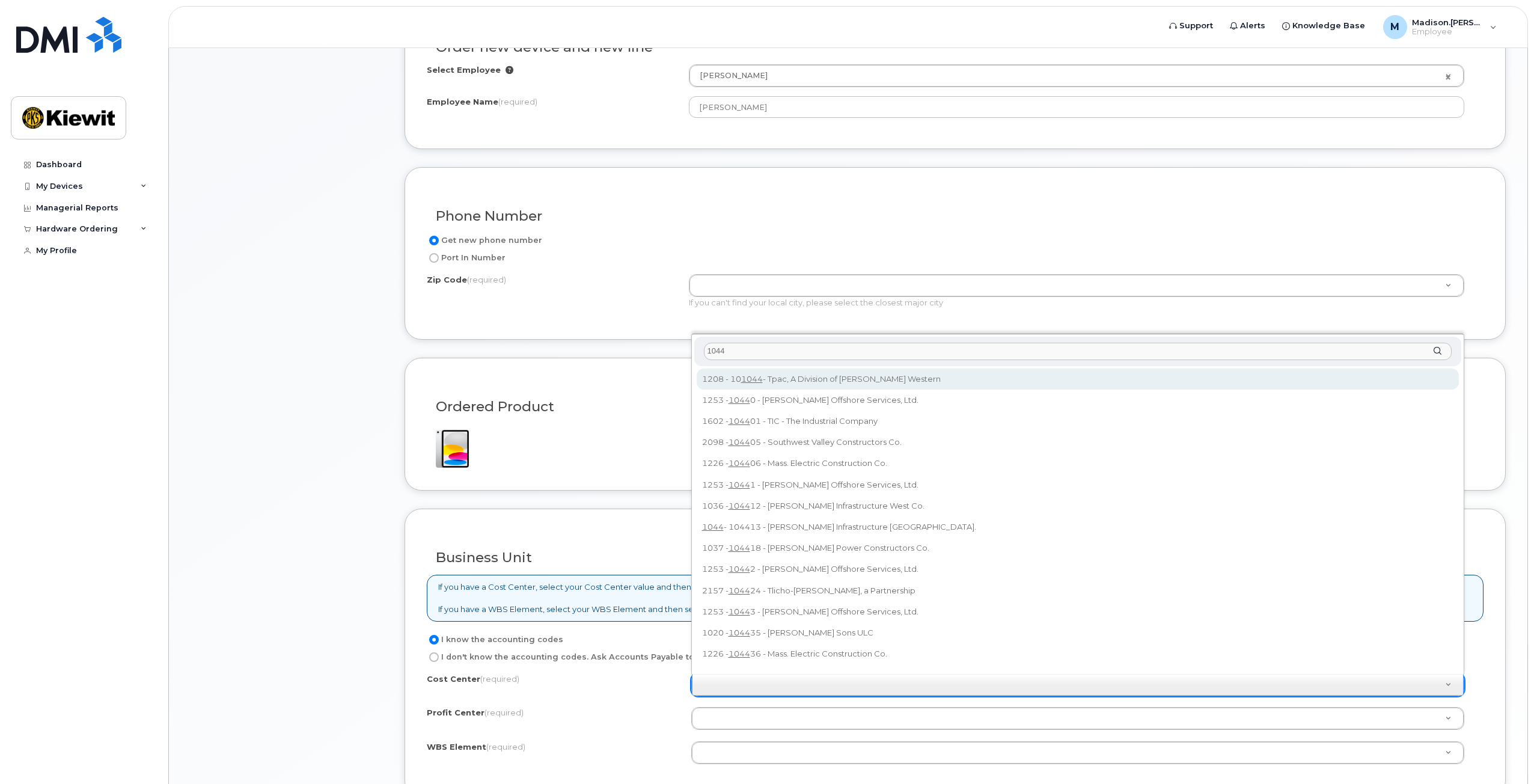
scroll to position [498, 0]
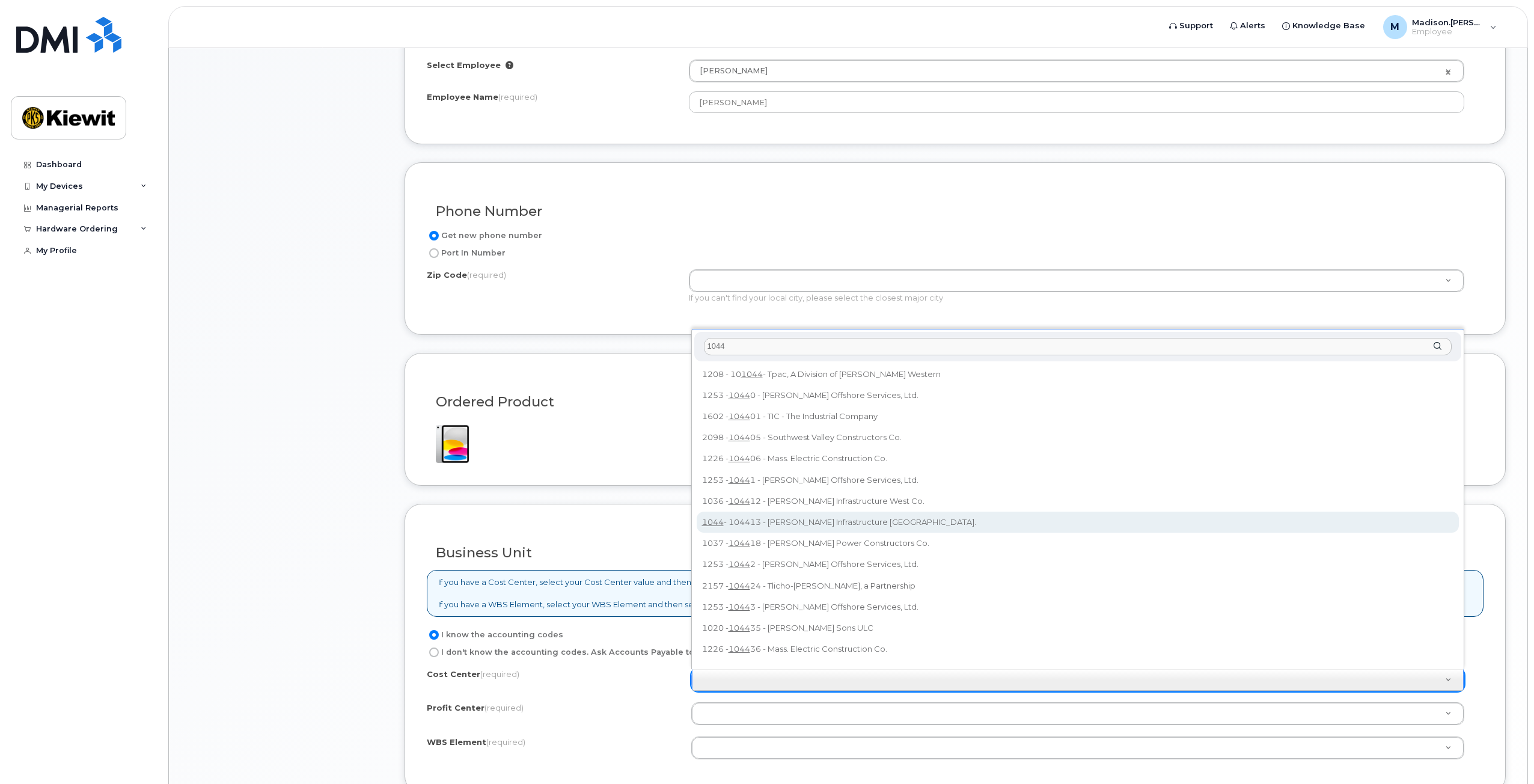
type input "1044"
type input "104413"
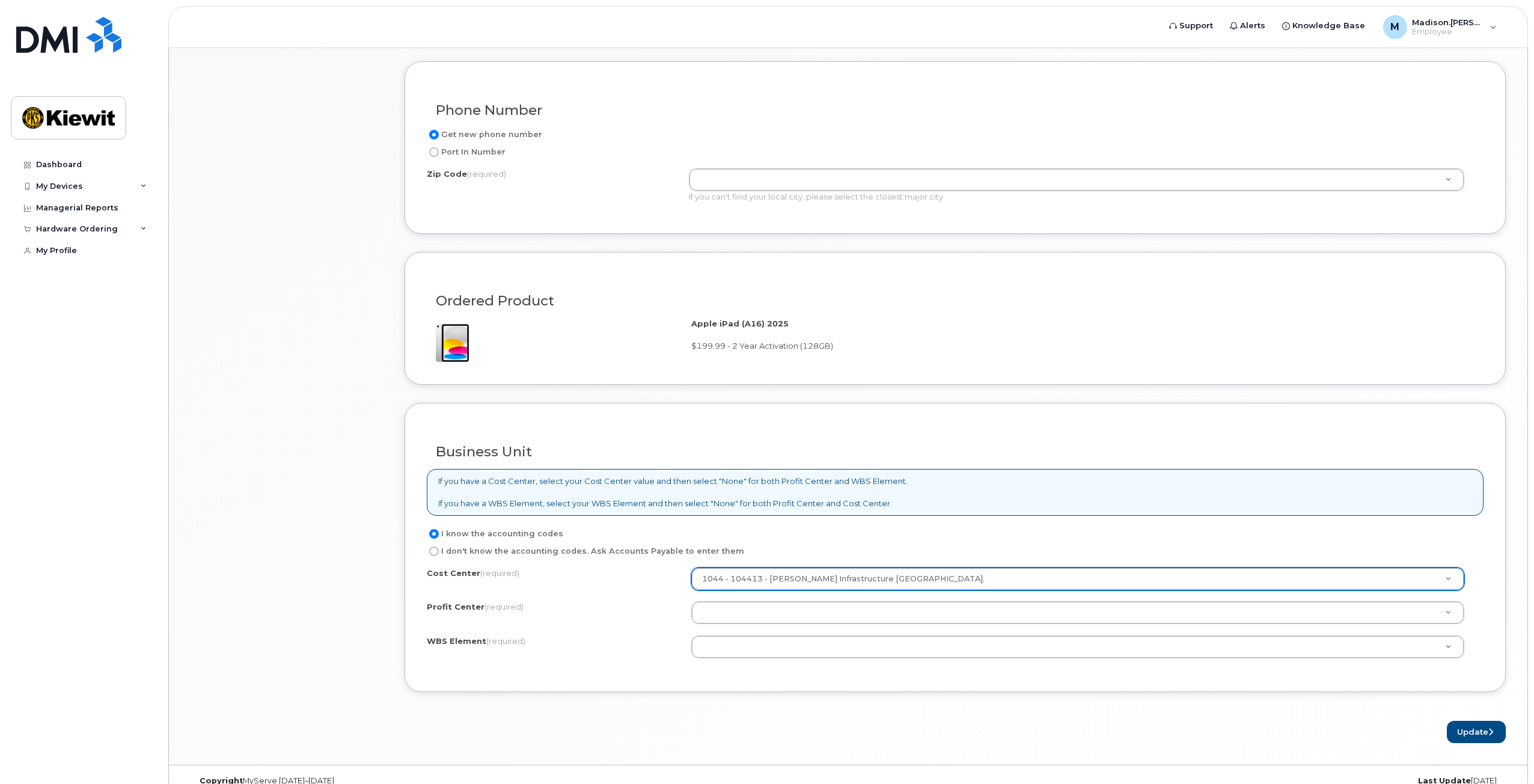
scroll to position [618, 0]
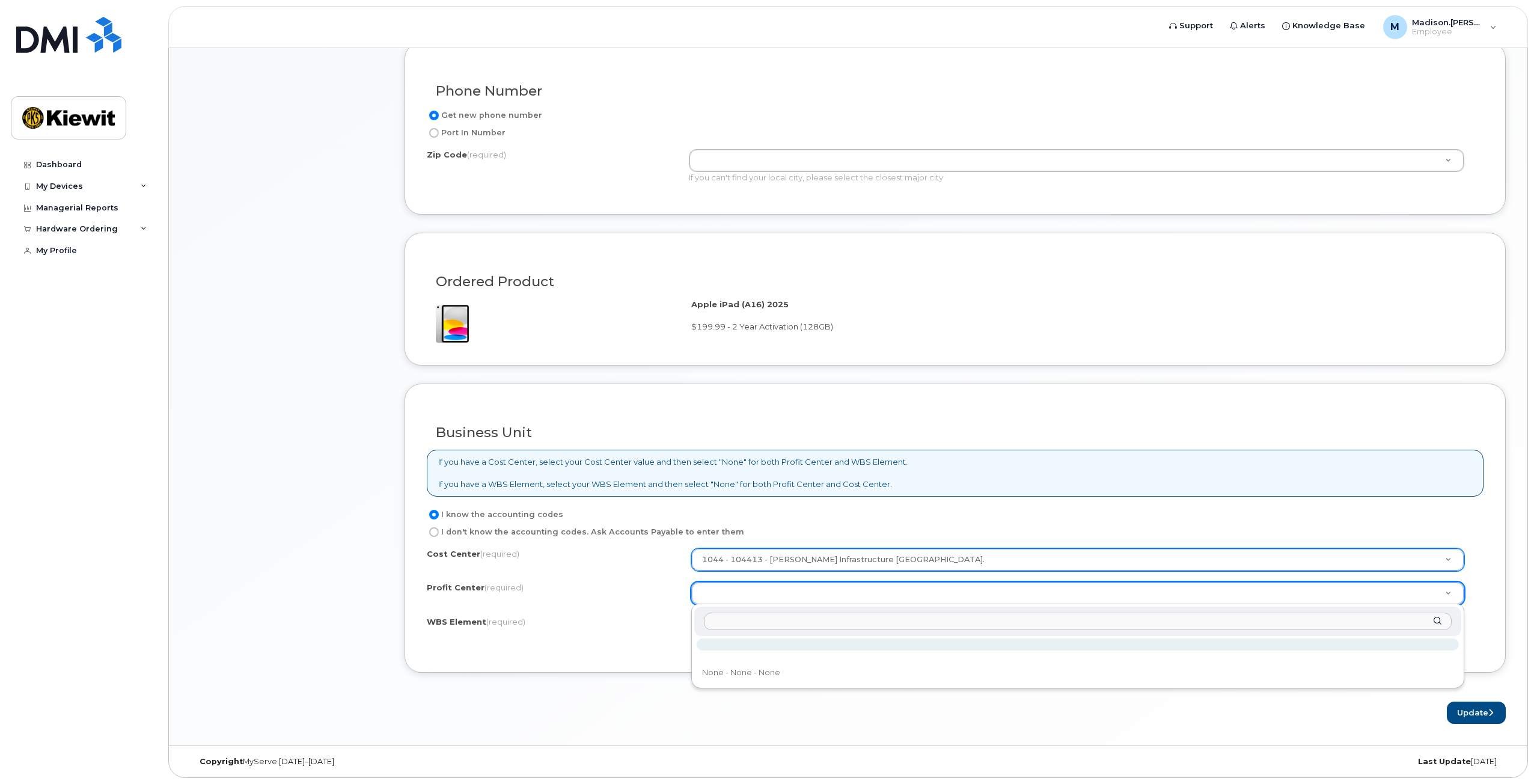
type input "0"
type input "1"
type input "f"
drag, startPoint x: 721, startPoint y: 598, endPoint x: 729, endPoint y: 612, distance: 16.1
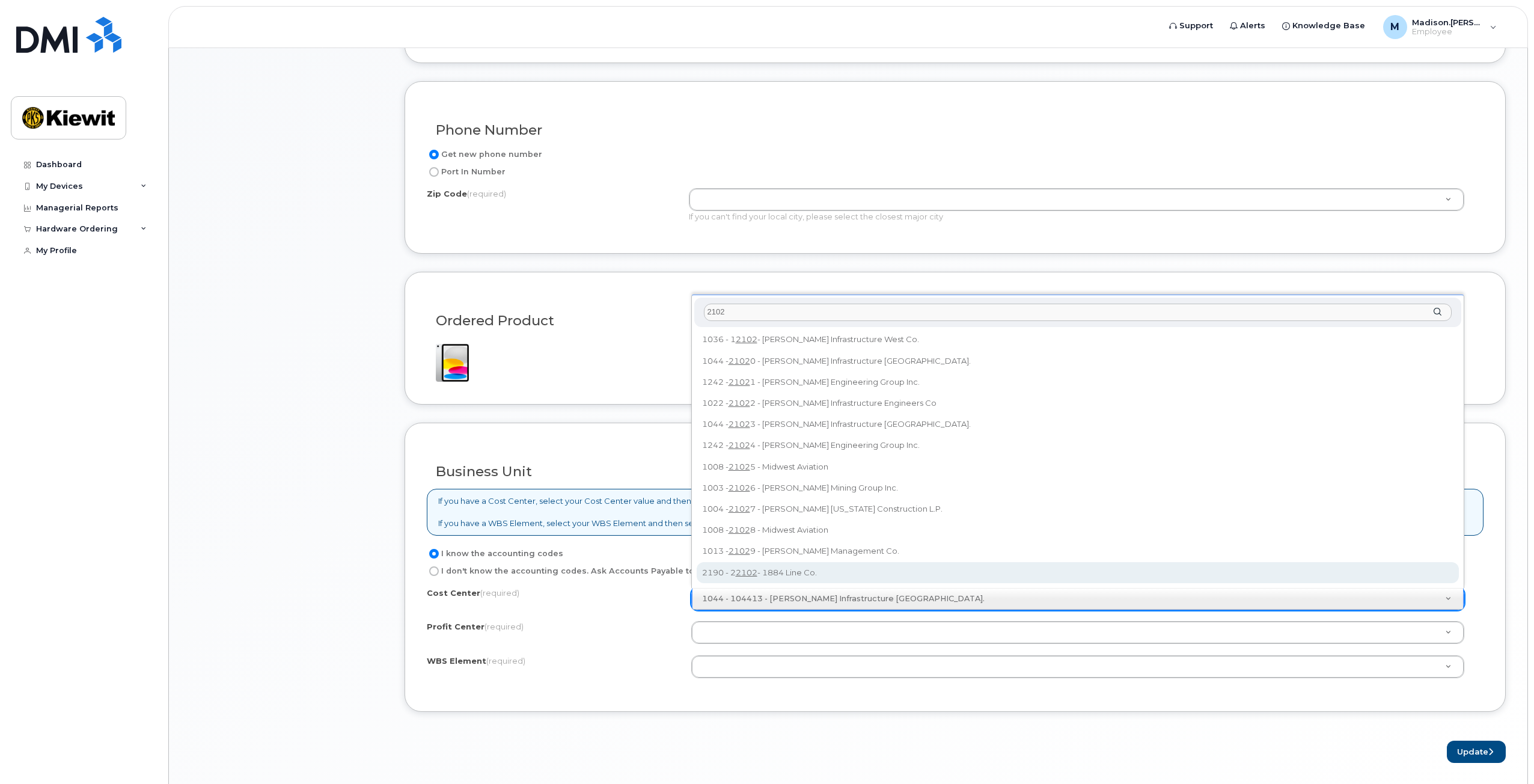
scroll to position [558, 0]
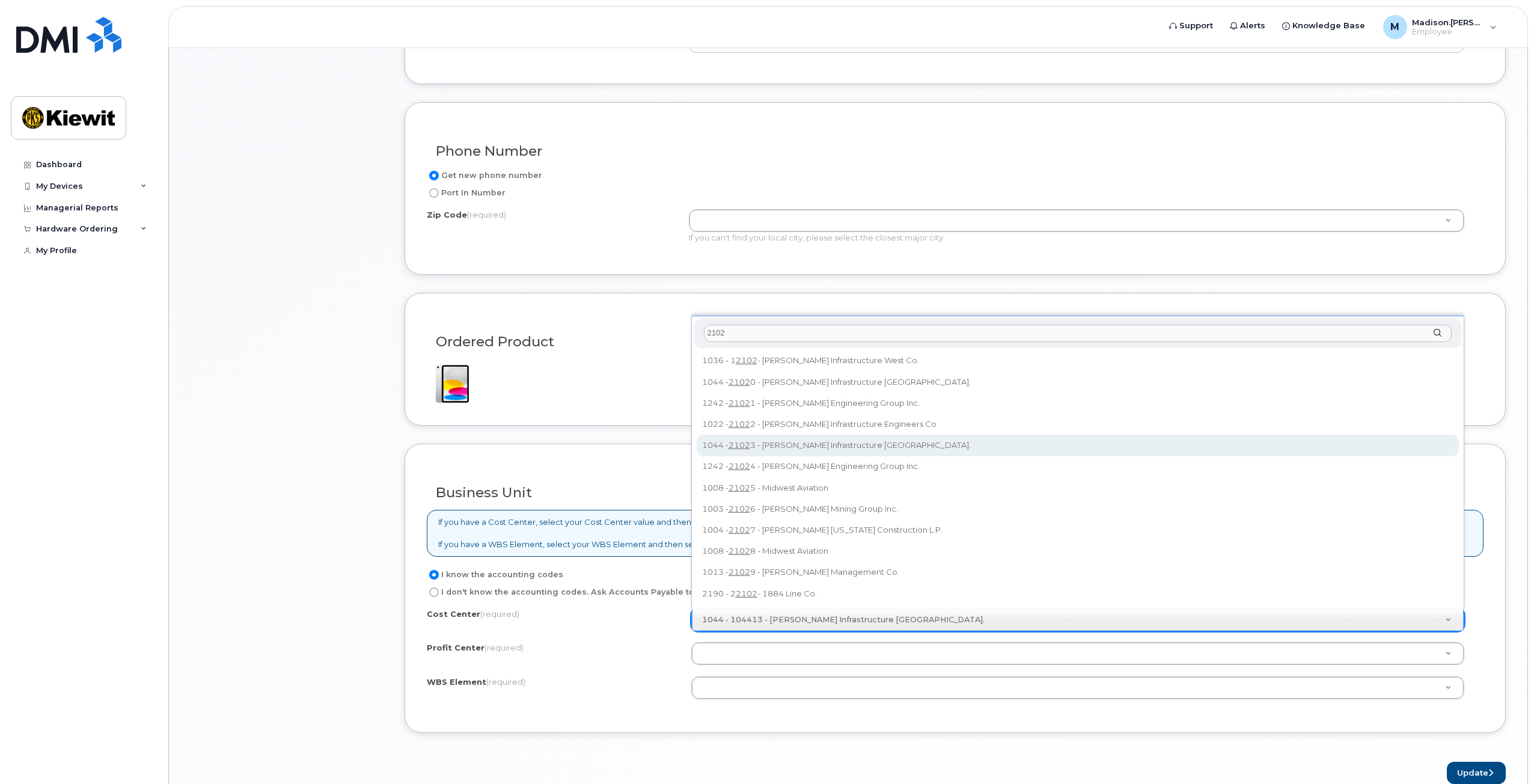
type input "2102"
type input "21023"
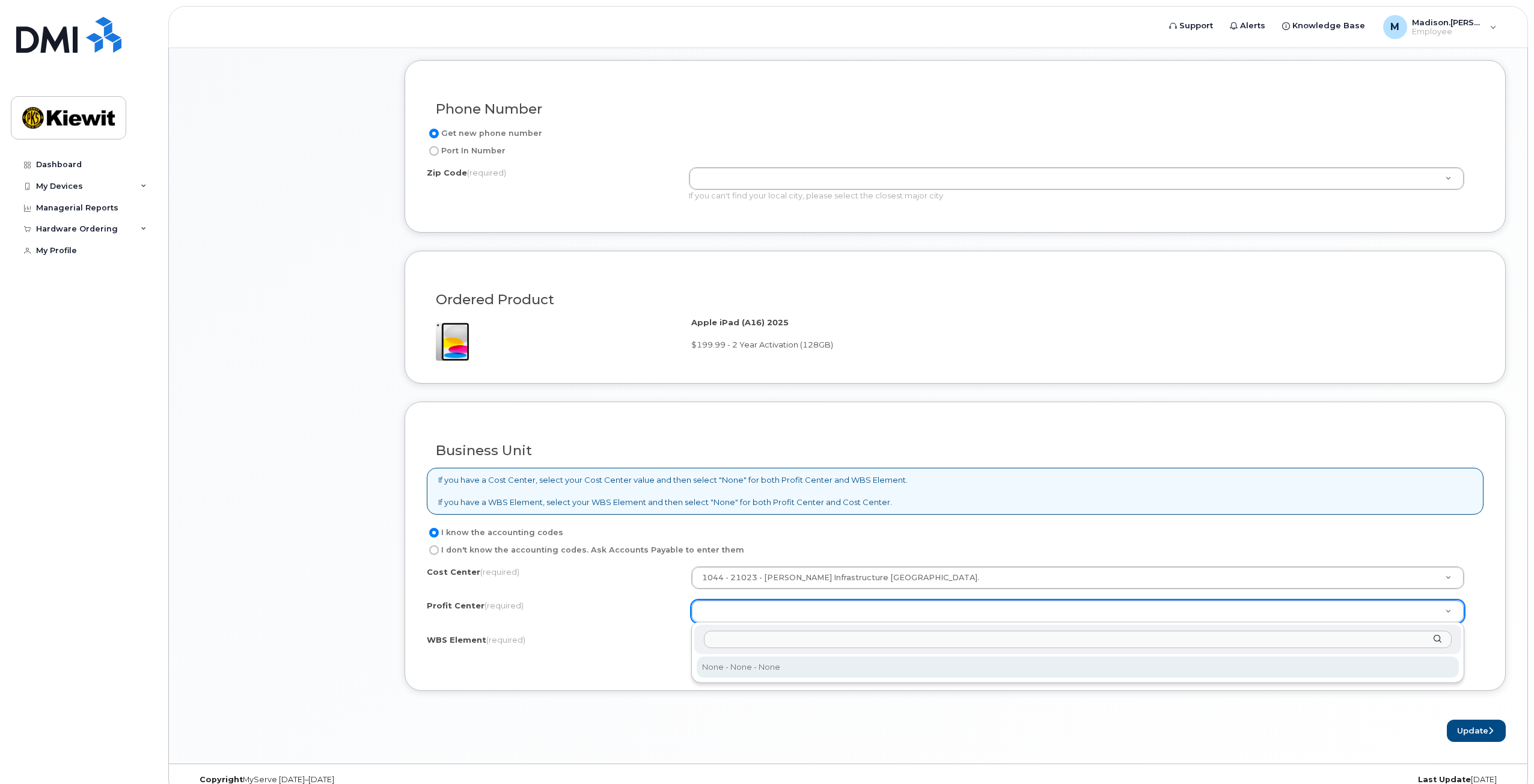
scroll to position [618, 0]
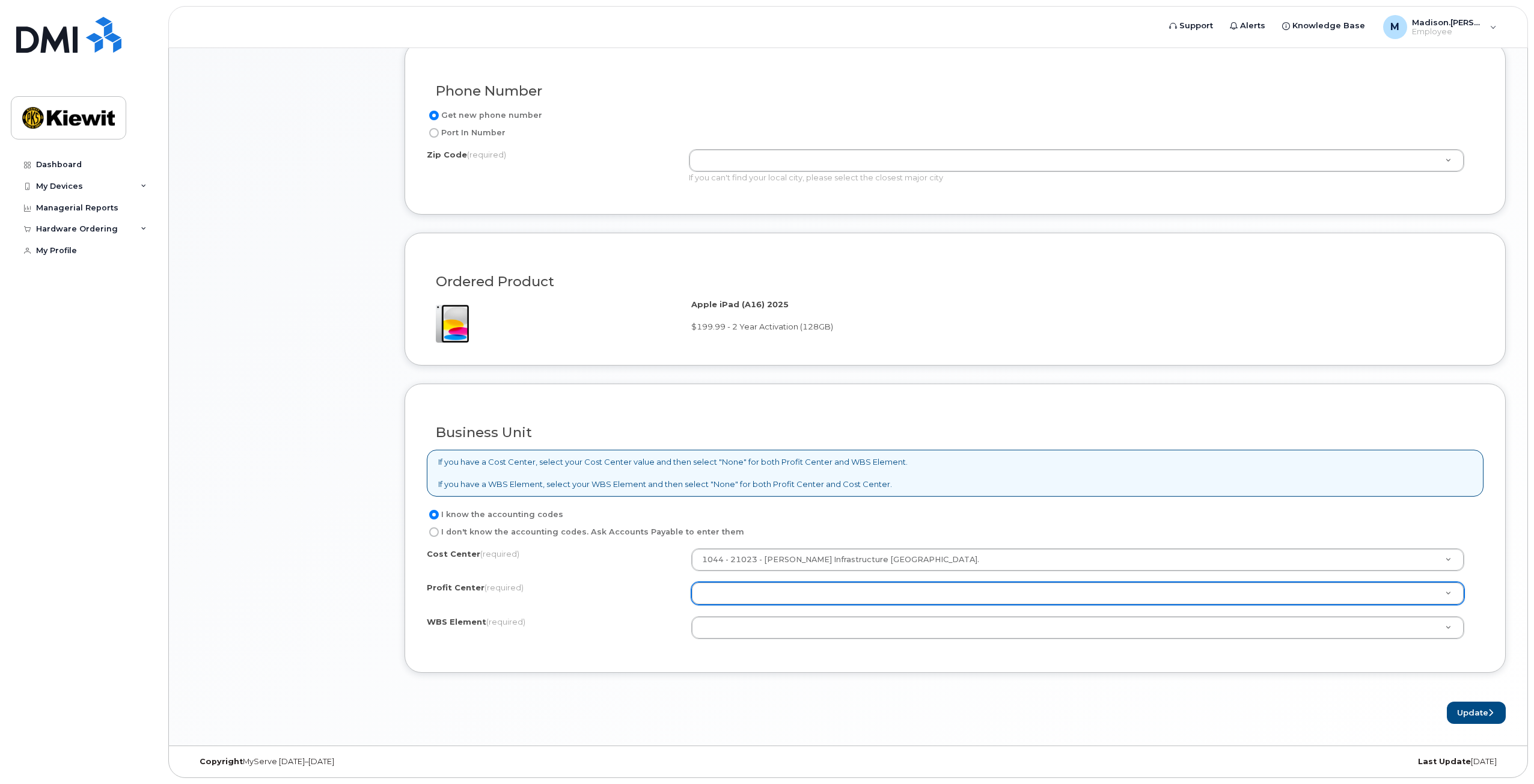
click at [797, 604] on div at bounding box center [1078, 593] width 774 height 23
type input "v"
type input "1"
type input "2102"
type input "f"
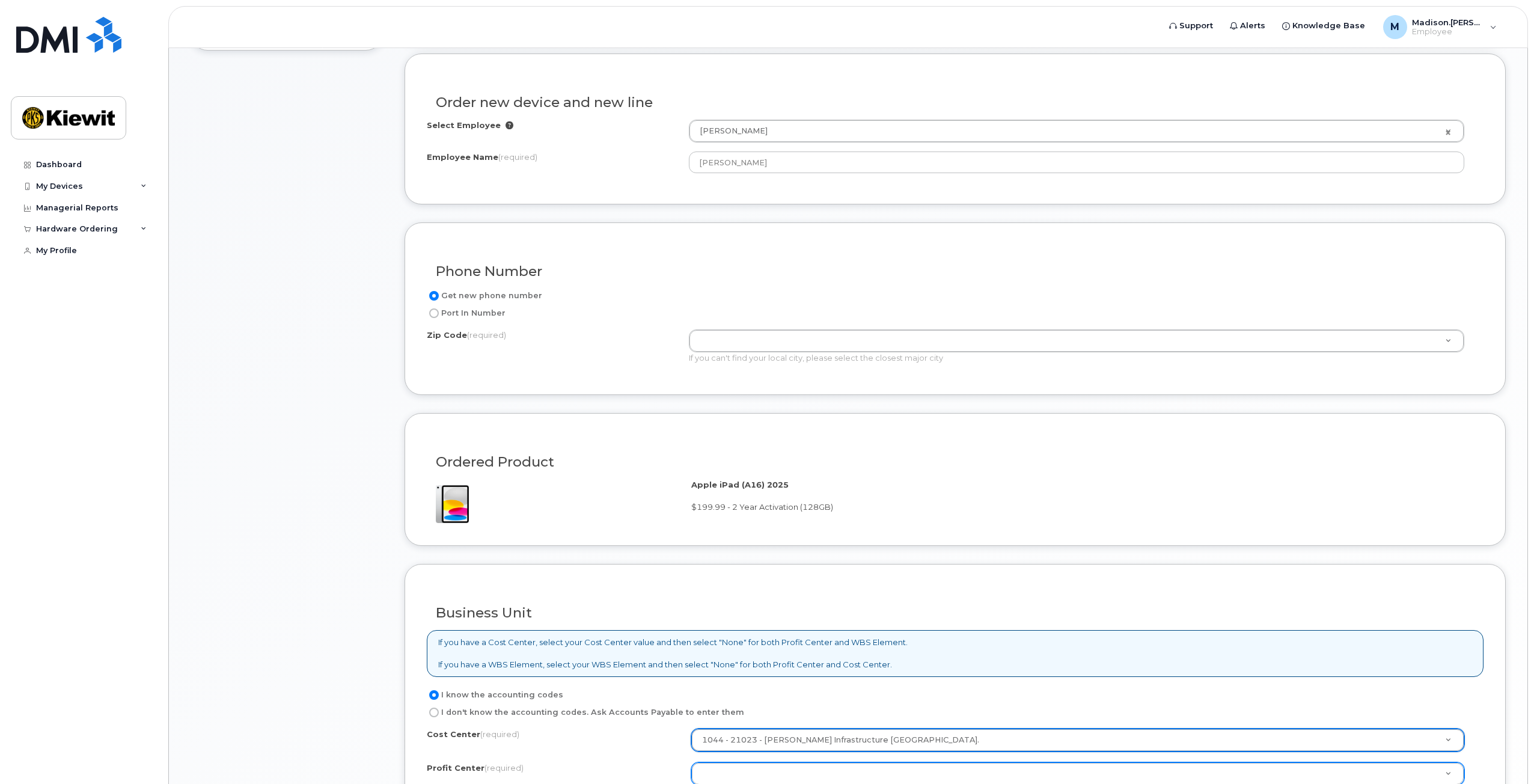
scroll to position [558, 0]
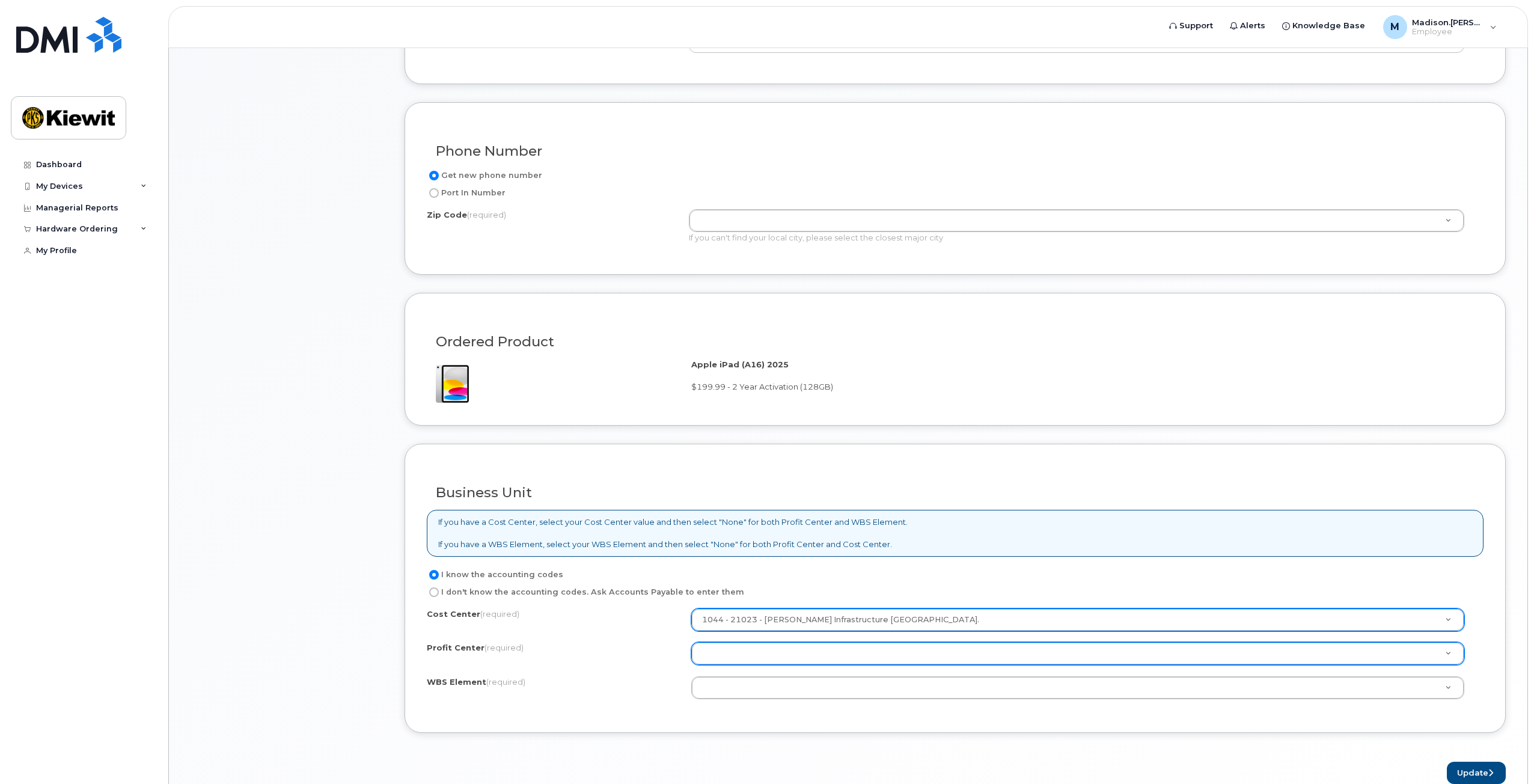
click at [435, 592] on input "I don't know the accounting codes. Ask Accounts Payable to enter them" at bounding box center [434, 591] width 10 height 10
radio input "true"
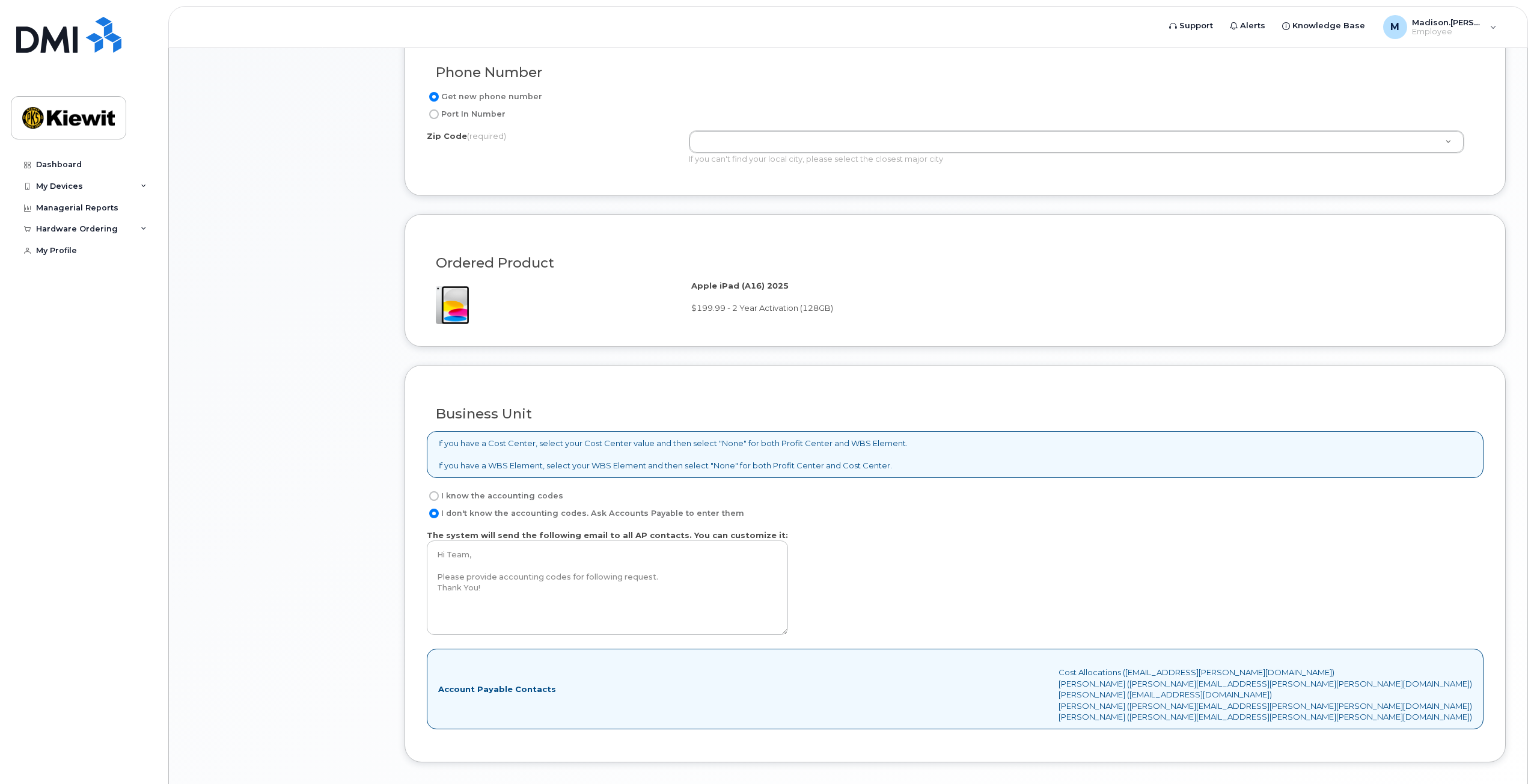
scroll to position [667, 0]
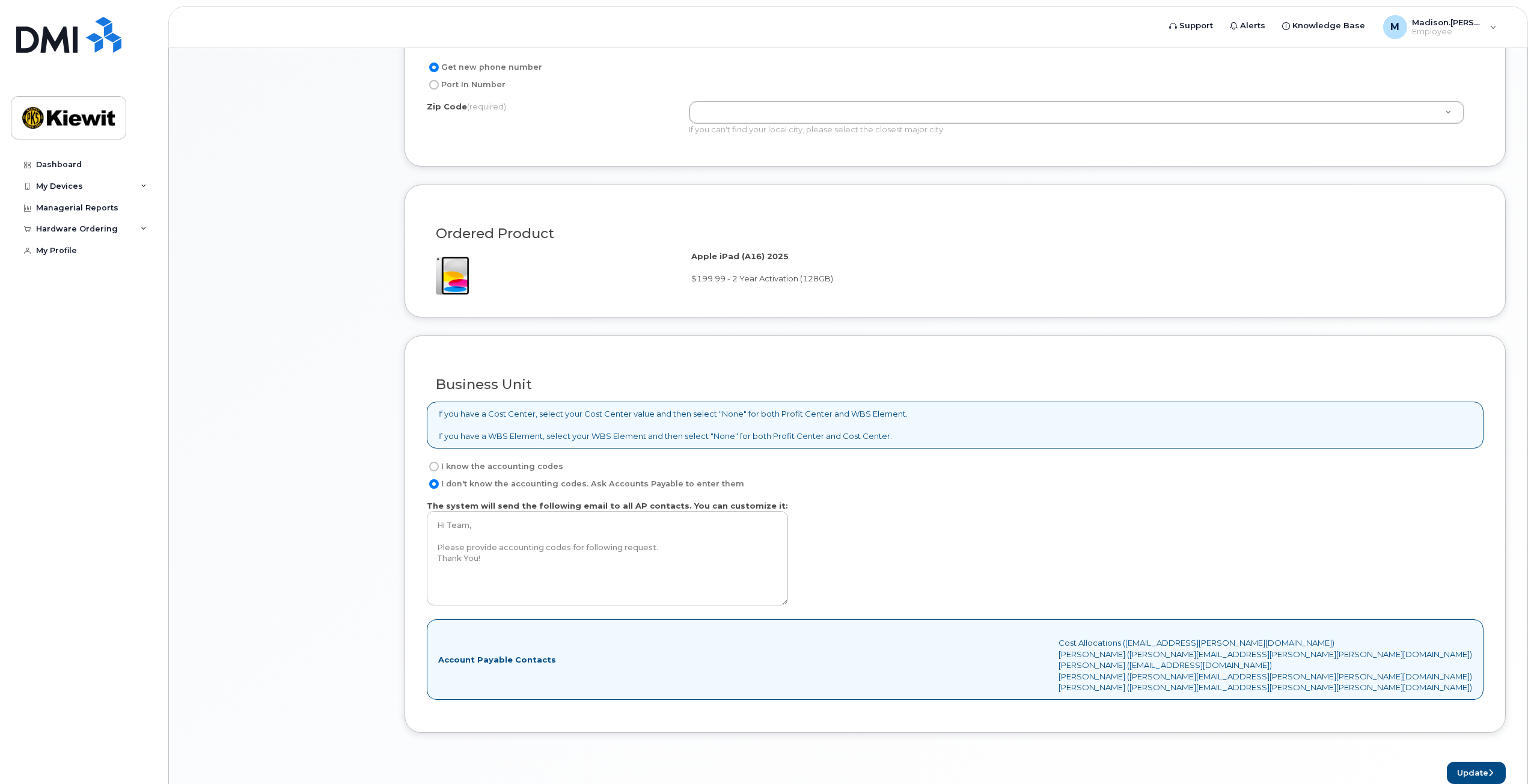
click at [434, 469] on input "I know the accounting codes" at bounding box center [434, 466] width 10 height 10
radio input "true"
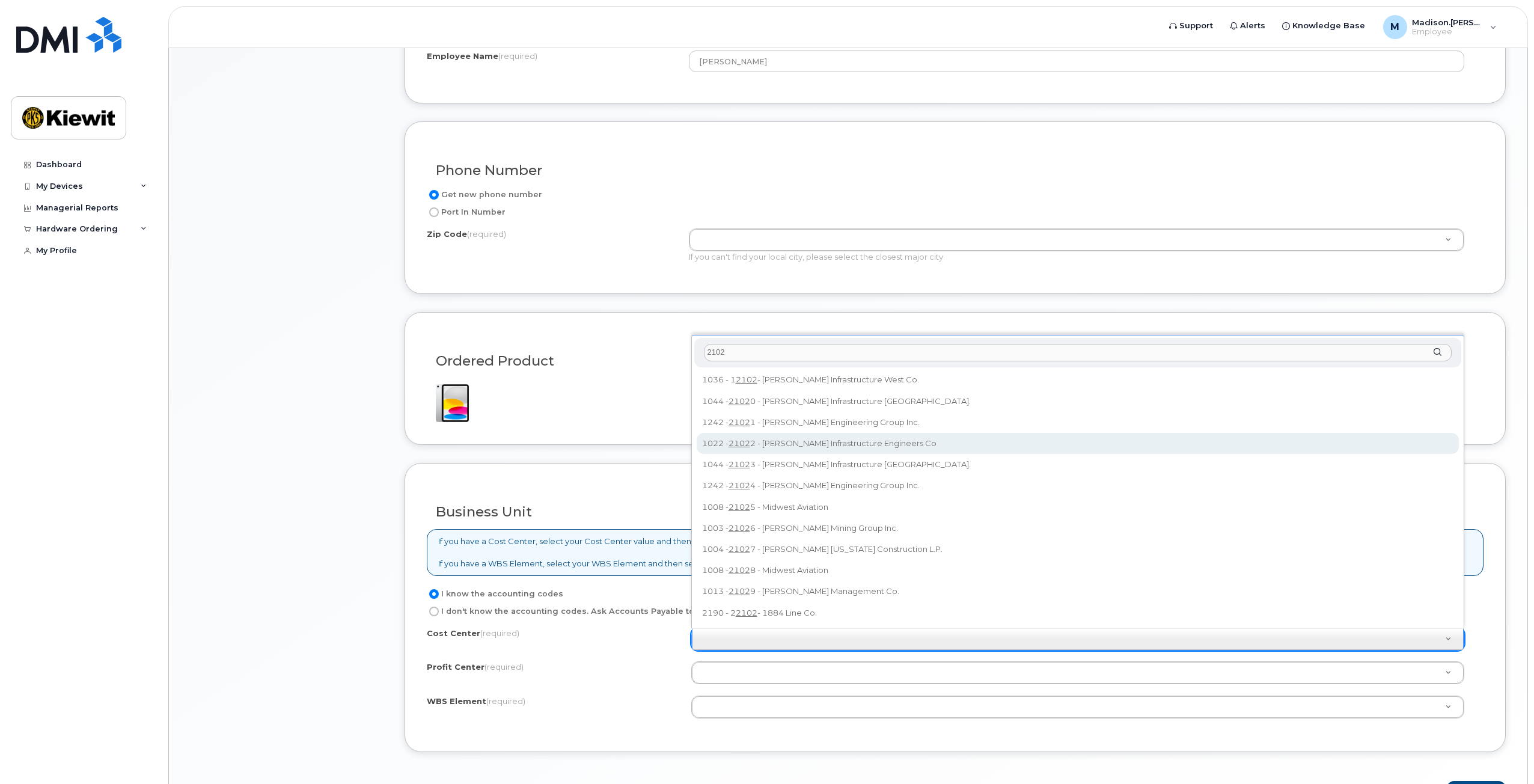
scroll to position [498, 0]
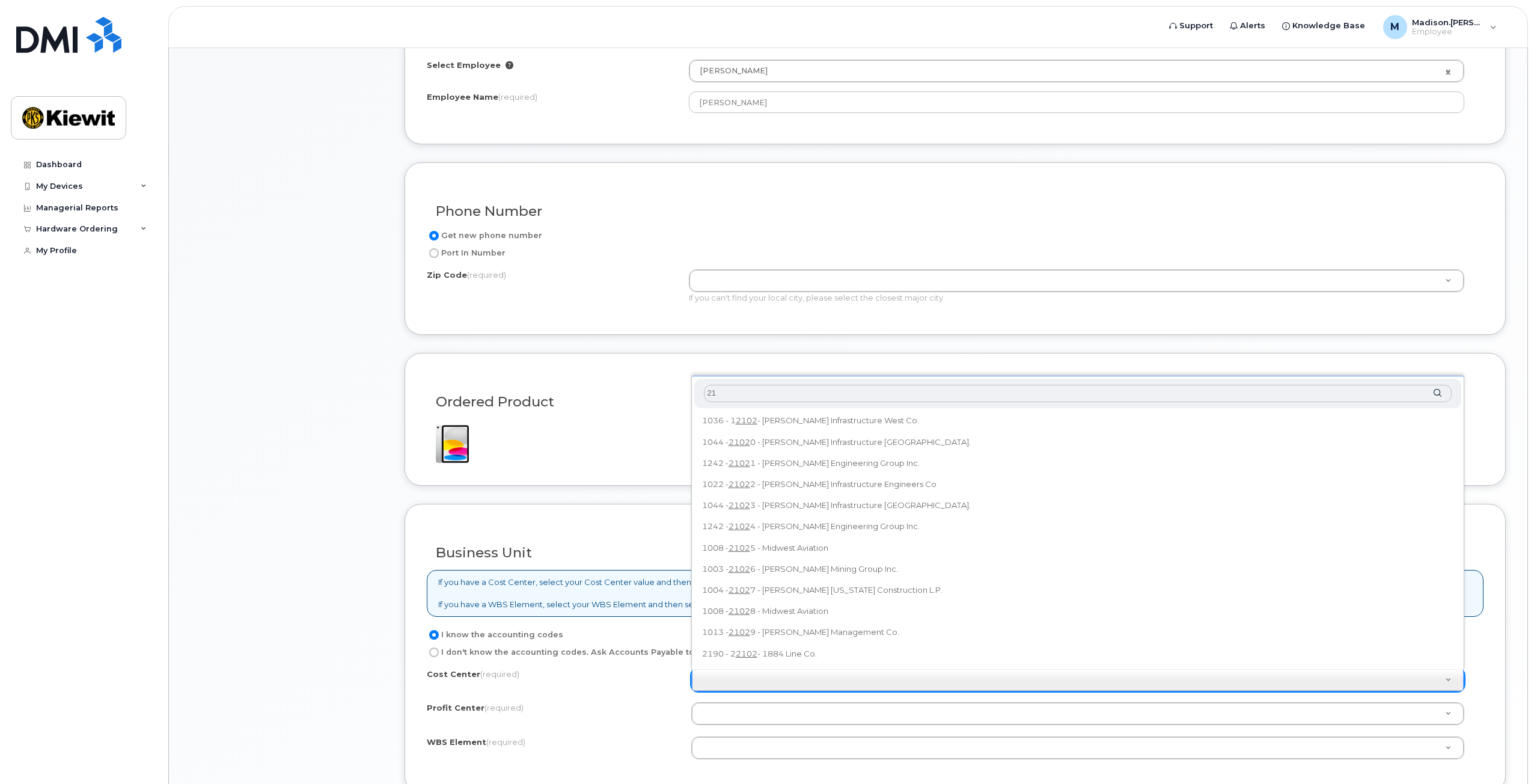
type input "2"
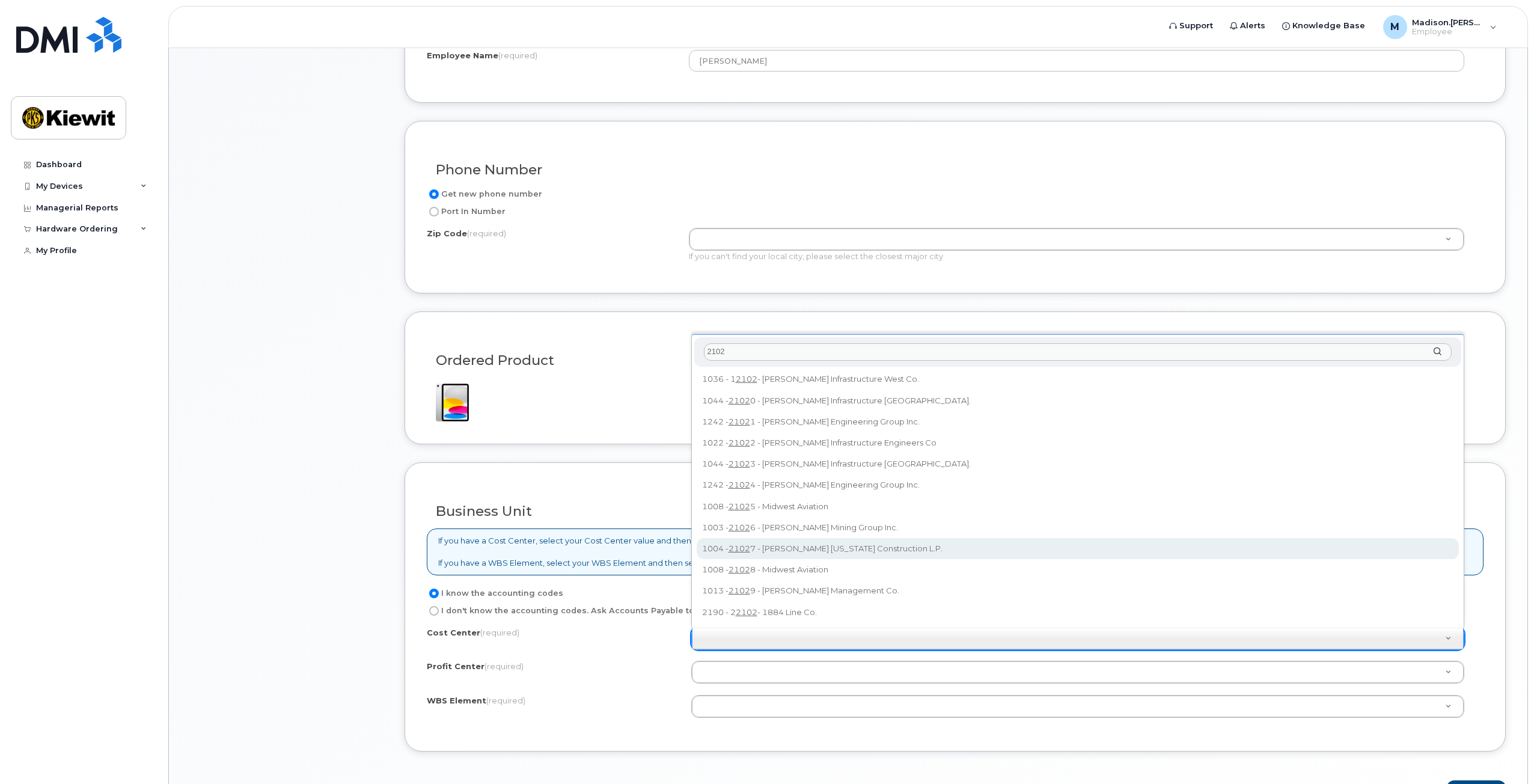
scroll to position [558, 0]
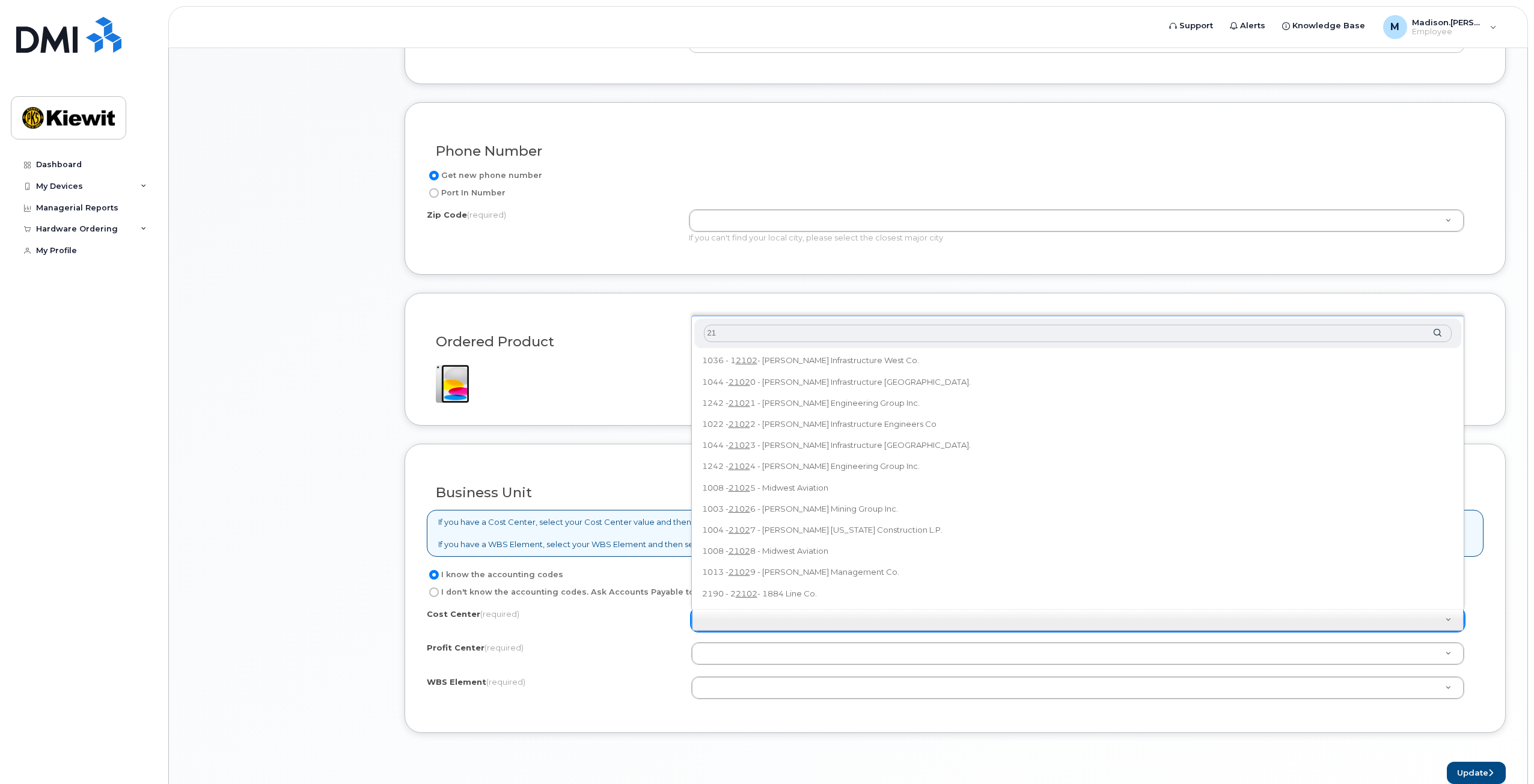
type input "2"
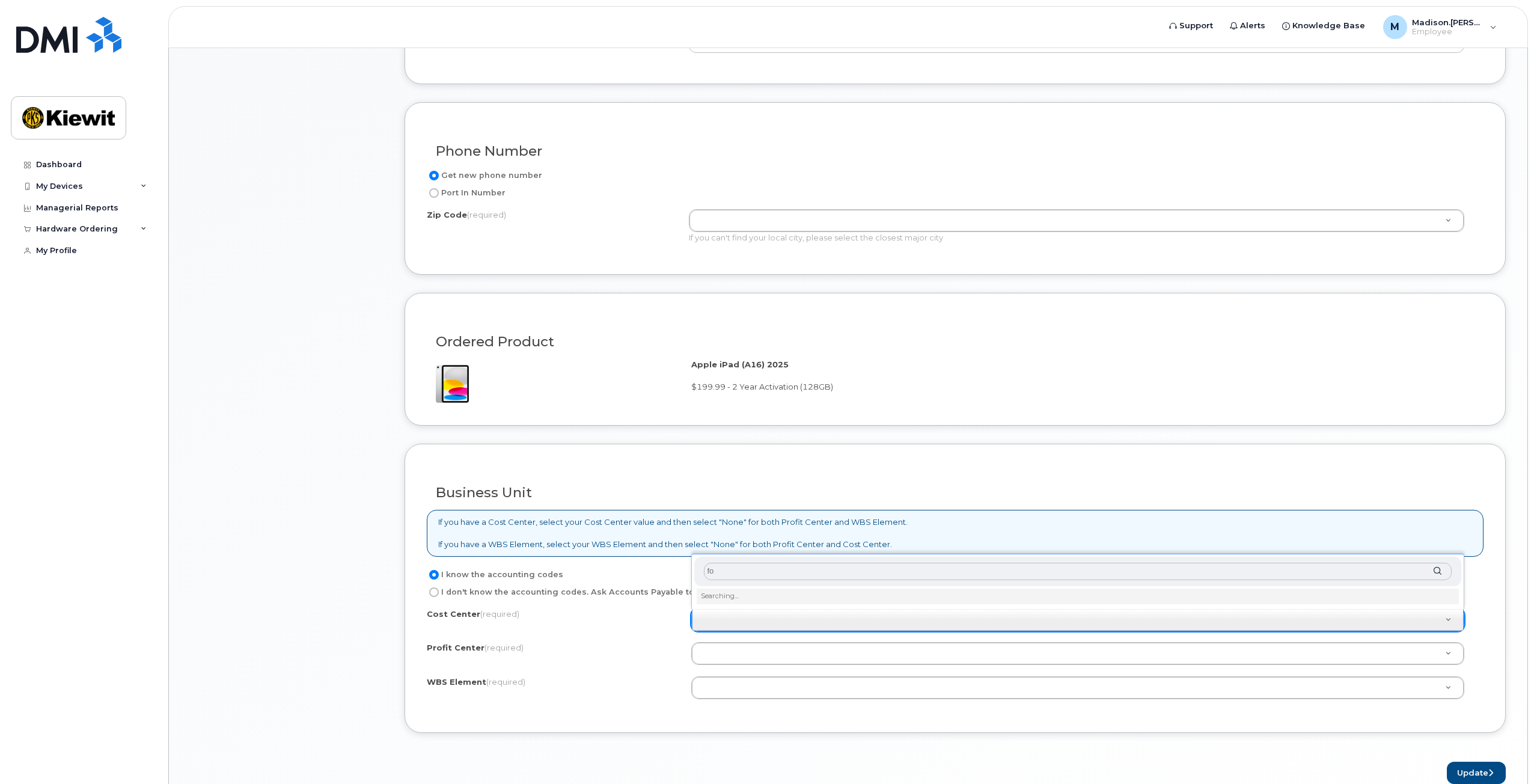
type input "f"
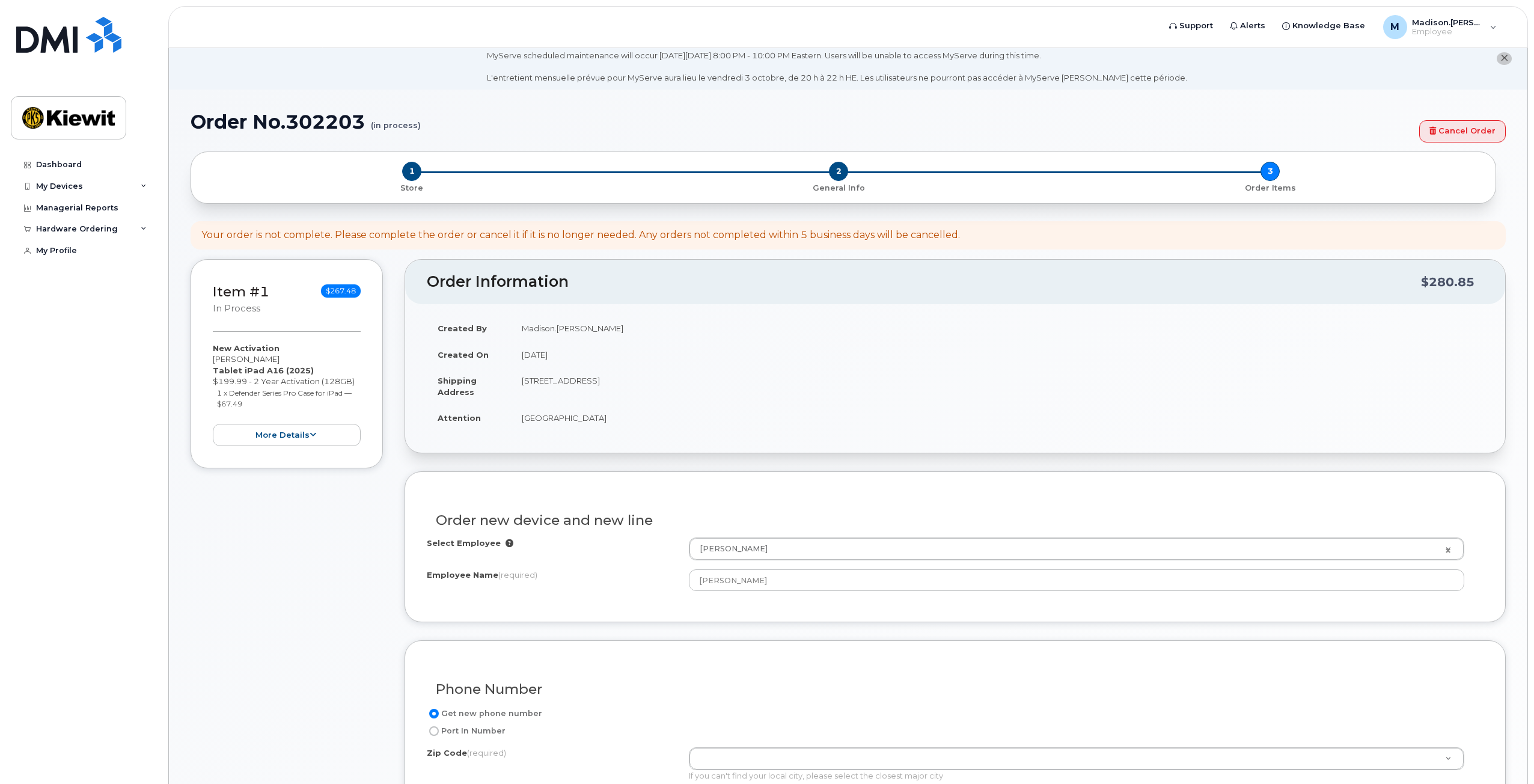
scroll to position [0, 0]
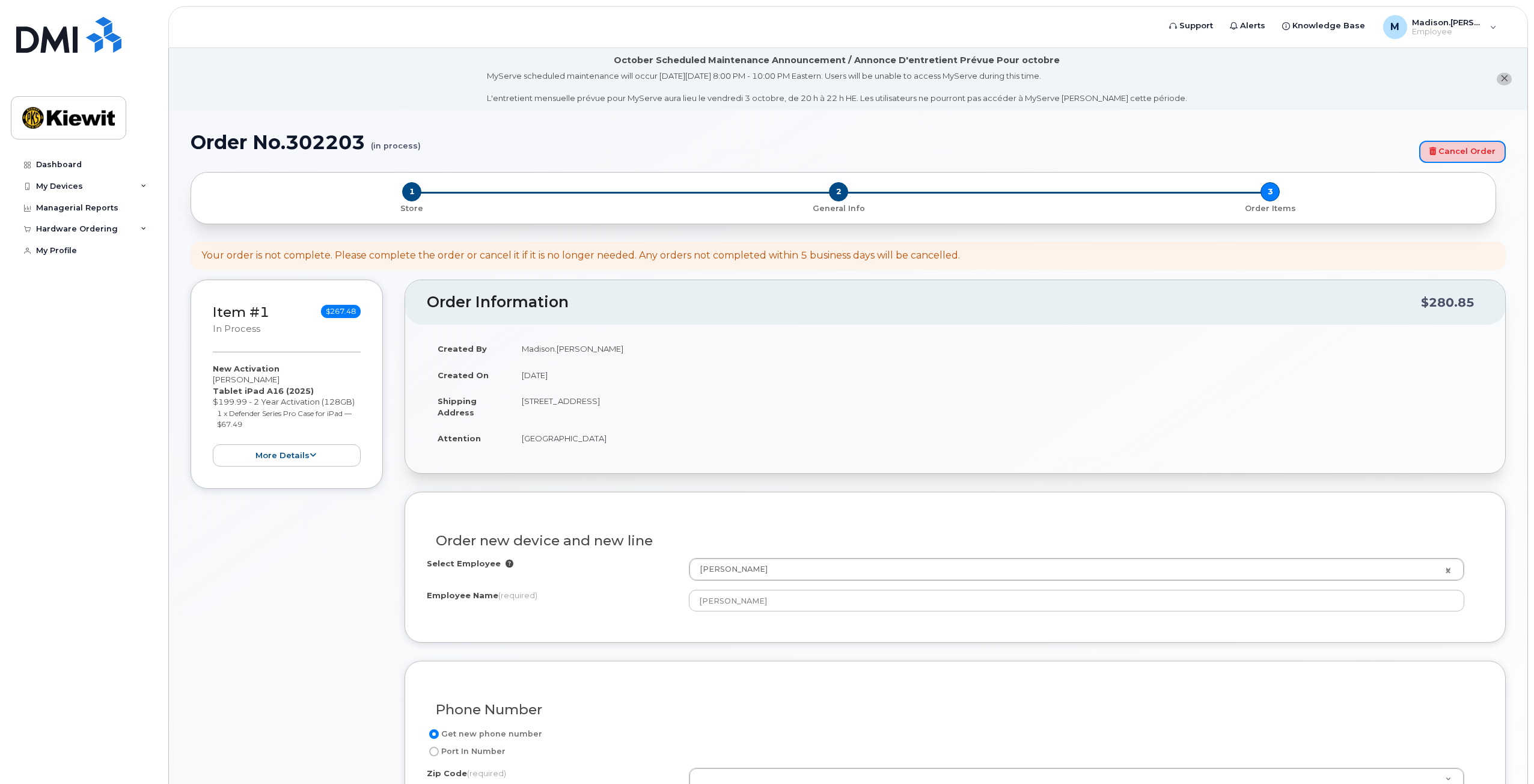
drag, startPoint x: 1451, startPoint y: 155, endPoint x: 820, endPoint y: 70, distance: 636.7
click at [1451, 155] on link "Cancel Order" at bounding box center [1462, 152] width 87 height 22
